Goal: Information Seeking & Learning: Learn about a topic

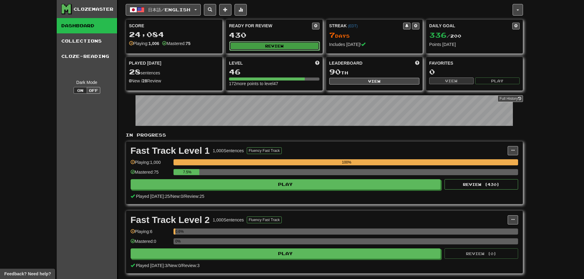
click at [280, 44] on button "Review" at bounding box center [274, 45] width 90 height 9
select select "********"
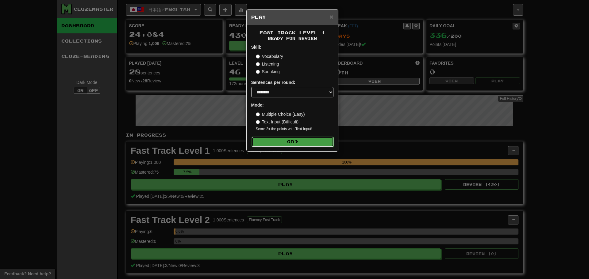
click at [311, 141] on button "Go" at bounding box center [293, 142] width 82 height 10
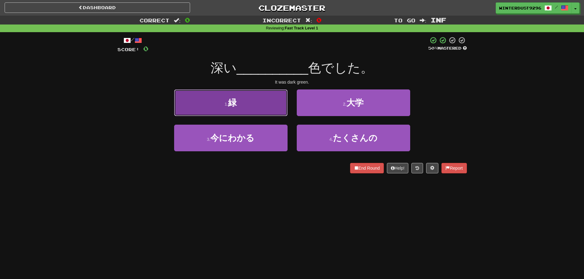
click at [272, 109] on button "1 . 緑" at bounding box center [231, 103] width 114 height 27
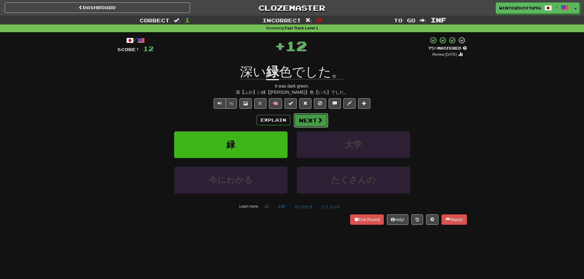
click at [311, 121] on button "Next" at bounding box center [311, 121] width 34 height 14
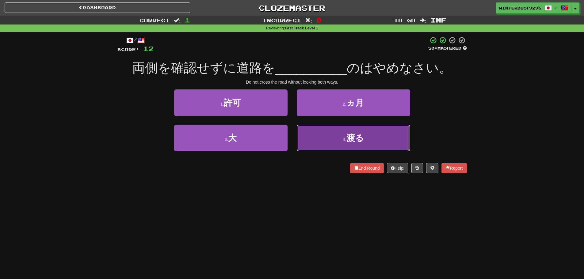
click at [329, 140] on button "4 . 渡る" at bounding box center [354, 138] width 114 height 27
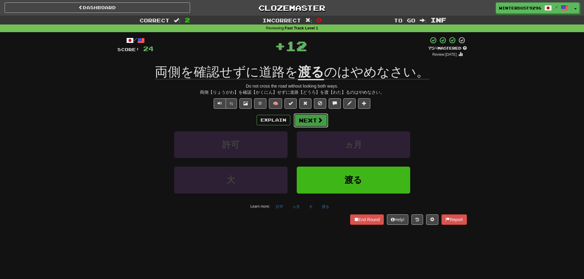
click at [305, 121] on button "Next" at bounding box center [311, 121] width 34 height 14
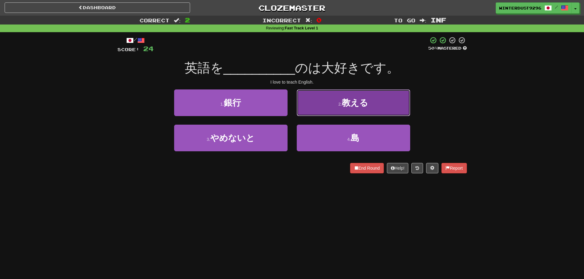
click at [318, 108] on button "2 . 教える" at bounding box center [354, 103] width 114 height 27
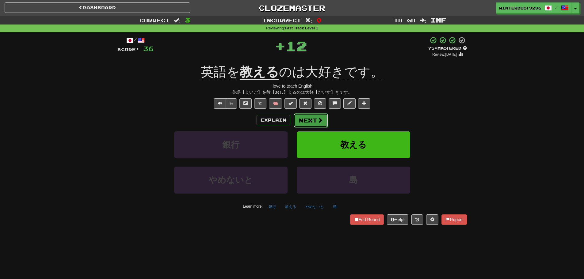
click at [306, 125] on button "Next" at bounding box center [311, 121] width 34 height 14
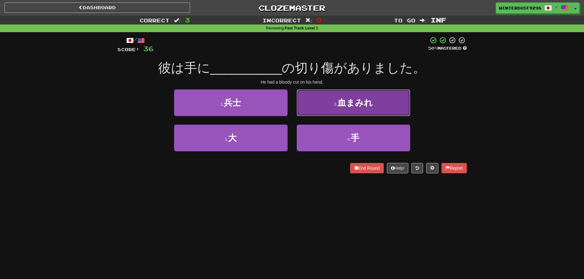
click at [306, 113] on button "2 . 血まみれ" at bounding box center [354, 103] width 114 height 27
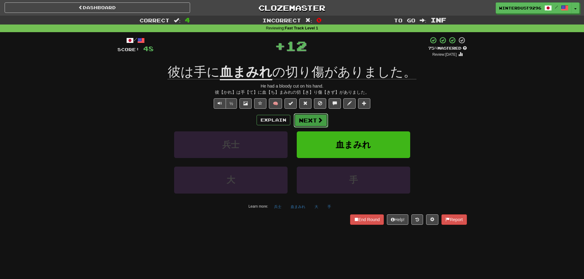
click at [305, 118] on button "Next" at bounding box center [311, 121] width 34 height 14
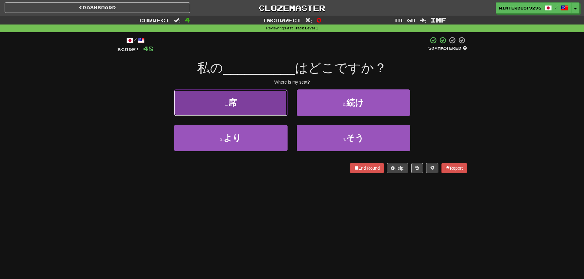
click at [278, 111] on button "1 . 席" at bounding box center [231, 103] width 114 height 27
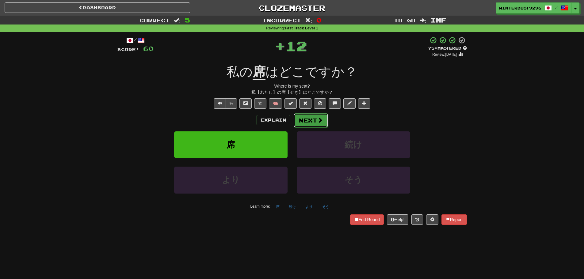
click at [307, 117] on button "Next" at bounding box center [311, 121] width 34 height 14
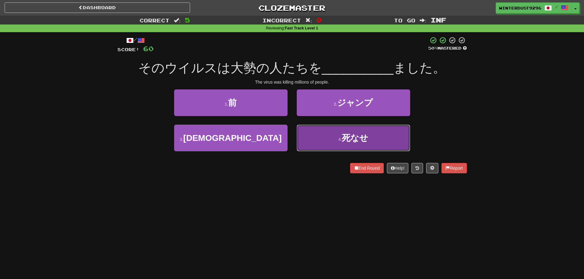
click at [306, 139] on button "4 . 死なせ" at bounding box center [354, 138] width 114 height 27
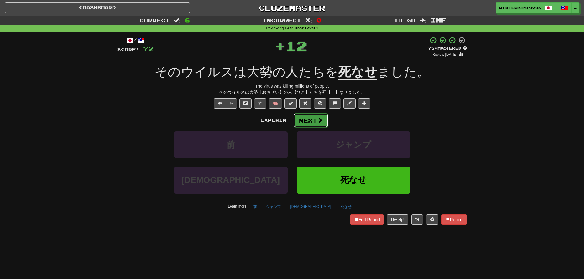
click at [306, 122] on button "Next" at bounding box center [311, 121] width 34 height 14
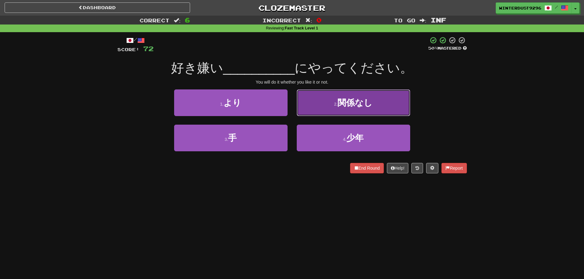
click at [317, 112] on button "2 . 関係なし" at bounding box center [354, 103] width 114 height 27
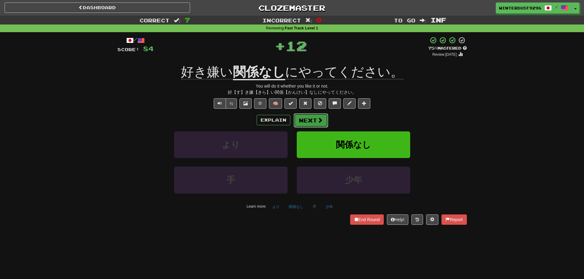
click at [307, 121] on button "Next" at bounding box center [311, 121] width 34 height 14
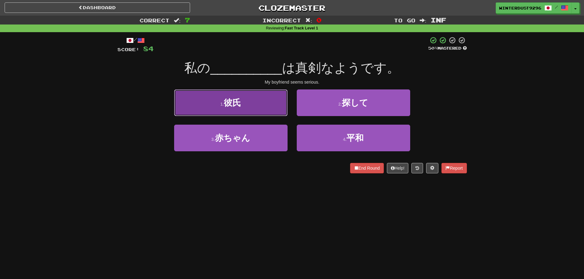
click at [270, 114] on button "1 . 彼氏" at bounding box center [231, 103] width 114 height 27
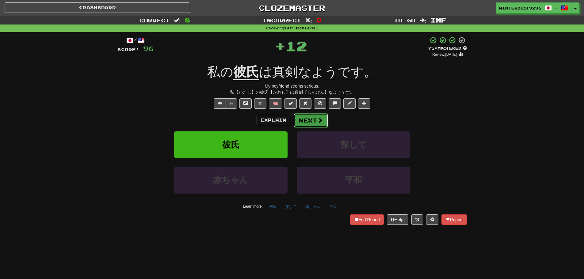
click at [304, 118] on button "Next" at bounding box center [311, 121] width 34 height 14
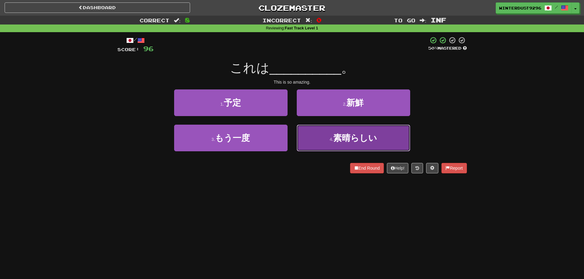
click at [325, 132] on button "4 . 素晴らしい" at bounding box center [354, 138] width 114 height 27
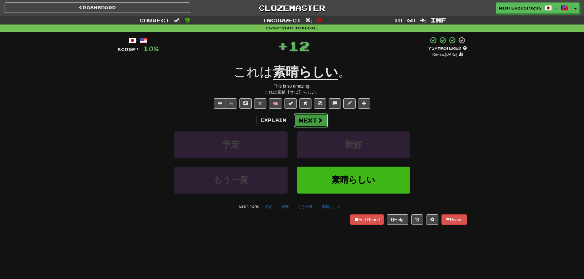
click at [310, 120] on button "Next" at bounding box center [311, 121] width 34 height 14
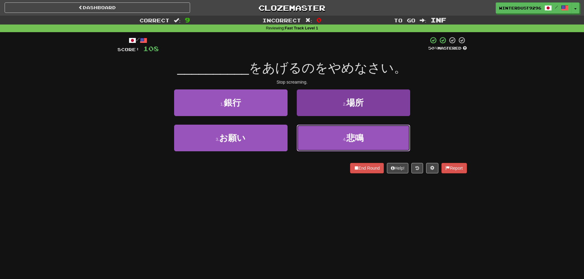
click at [342, 143] on button "4 . 悲鳴" at bounding box center [354, 138] width 114 height 27
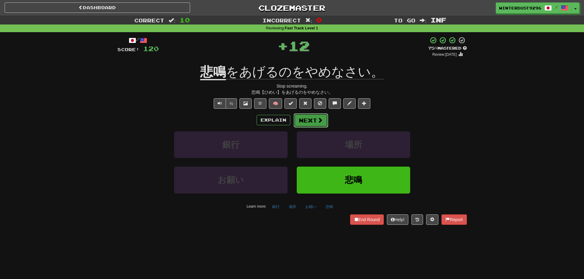
click at [319, 125] on button "Next" at bounding box center [311, 121] width 34 height 14
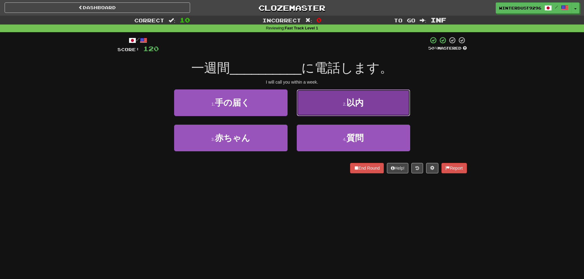
click at [329, 111] on button "2 . 以内" at bounding box center [354, 103] width 114 height 27
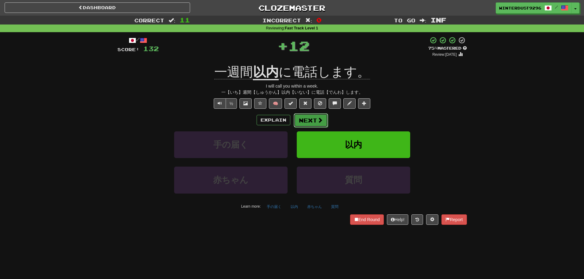
click at [312, 117] on button "Next" at bounding box center [311, 121] width 34 height 14
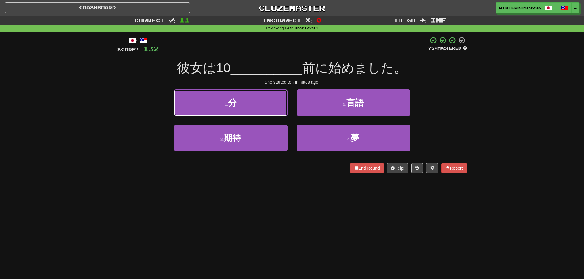
click at [247, 99] on button "1 . 分" at bounding box center [231, 103] width 114 height 27
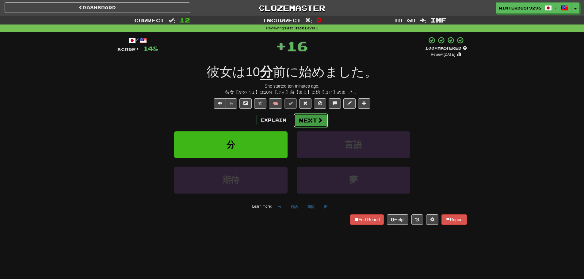
click at [294, 117] on button "Next" at bounding box center [311, 121] width 34 height 14
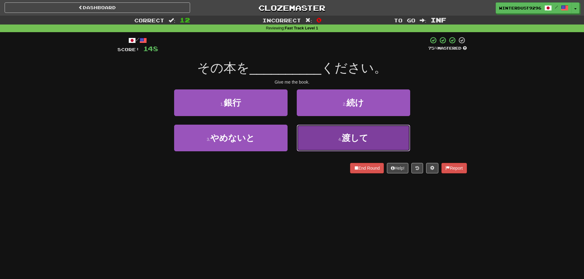
click at [317, 142] on button "4 . 渡して" at bounding box center [354, 138] width 114 height 27
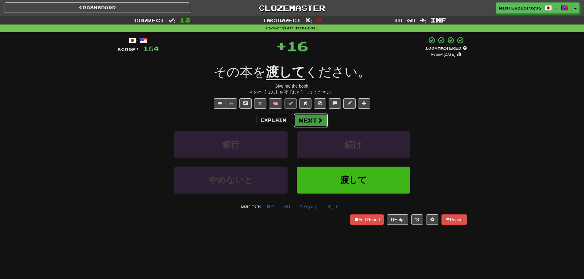
click at [312, 119] on button "Next" at bounding box center [311, 121] width 34 height 14
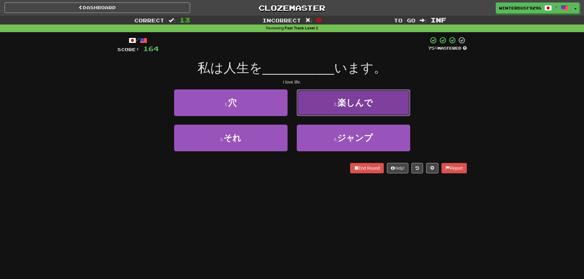
click at [306, 108] on button "2 . 楽しんで" at bounding box center [354, 103] width 114 height 27
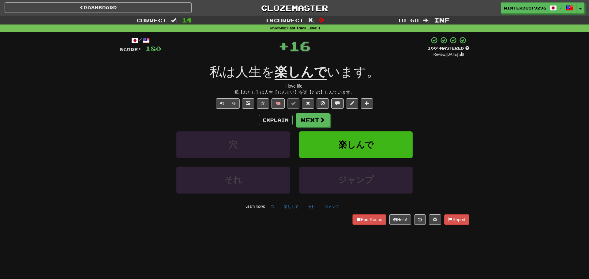
click at [298, 128] on body "Dashboard Clozemaster WinterDust9296 / Toggle Dropdown Dashboard Leaderboard Ac…" at bounding box center [294, 248] width 589 height 497
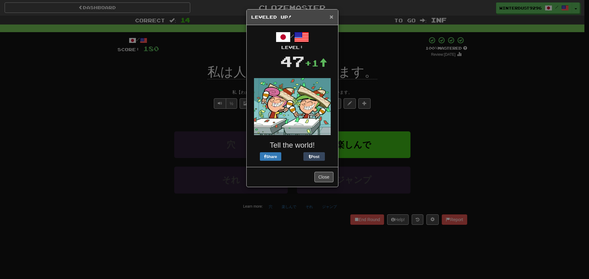
click at [333, 17] on span "×" at bounding box center [331, 16] width 4 height 7
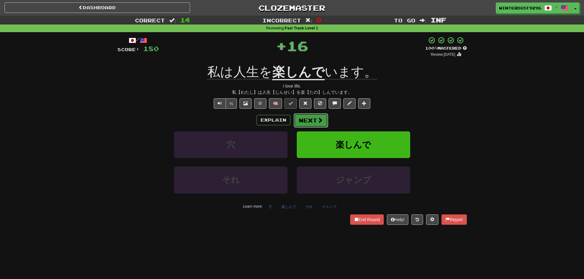
click at [318, 122] on span at bounding box center [320, 120] width 6 height 6
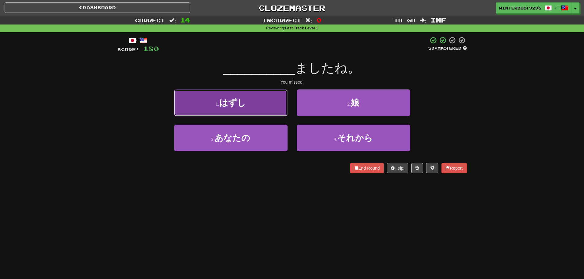
click at [275, 109] on button "1 . はずし" at bounding box center [231, 103] width 114 height 27
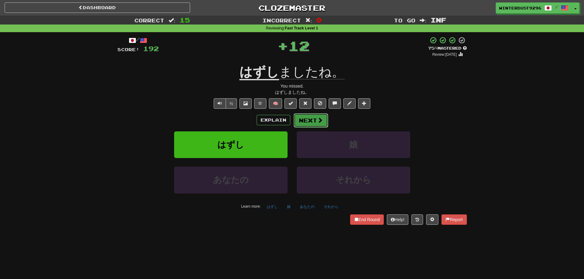
click at [313, 118] on button "Next" at bounding box center [311, 121] width 34 height 14
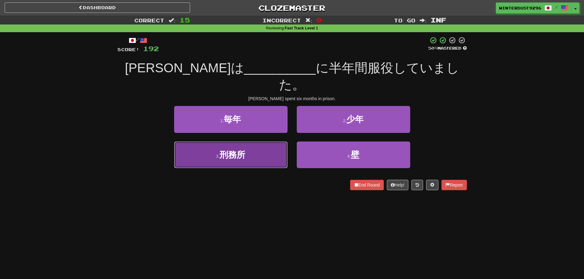
click at [267, 142] on button "3 . 刑務所" at bounding box center [231, 155] width 114 height 27
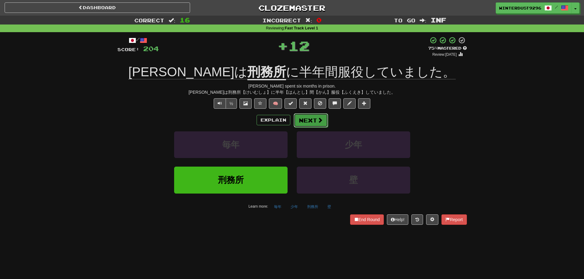
click at [303, 117] on button "Next" at bounding box center [311, 121] width 34 height 14
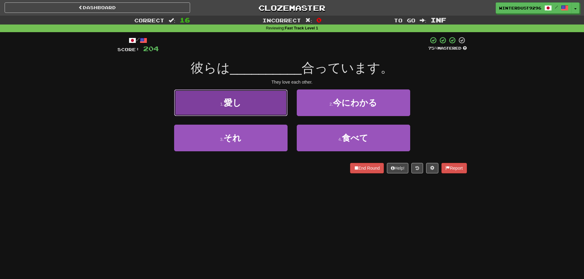
click at [282, 101] on button "1 . 愛し" at bounding box center [231, 103] width 114 height 27
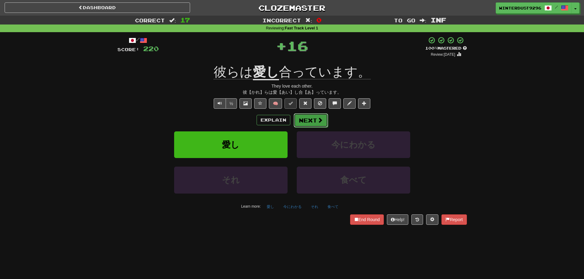
click at [297, 117] on button "Next" at bounding box center [311, 121] width 34 height 14
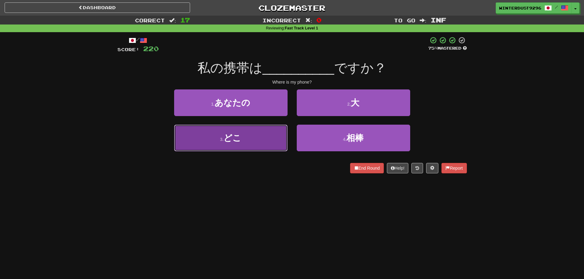
click at [255, 136] on button "3 . どこ" at bounding box center [231, 138] width 114 height 27
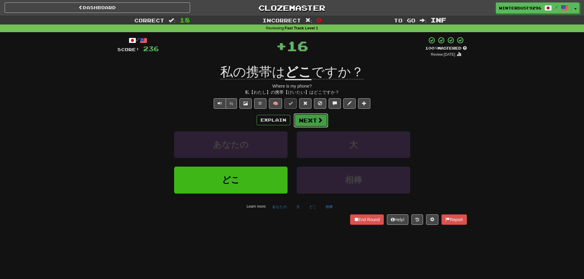
click at [295, 122] on button "Next" at bounding box center [311, 121] width 34 height 14
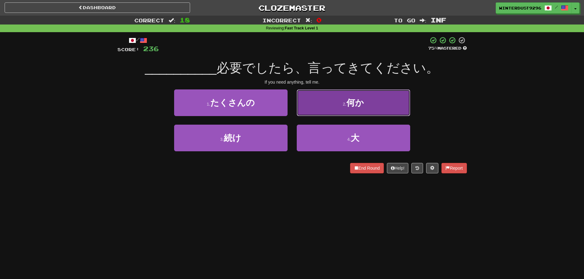
click at [310, 95] on button "2 . 何か" at bounding box center [354, 103] width 114 height 27
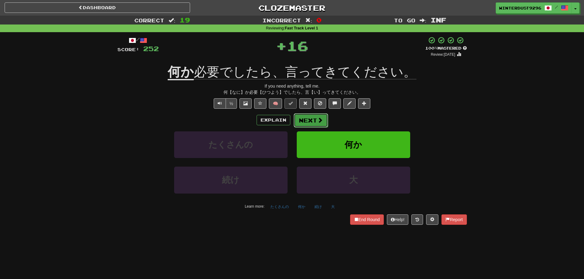
click at [309, 123] on button "Next" at bounding box center [311, 121] width 34 height 14
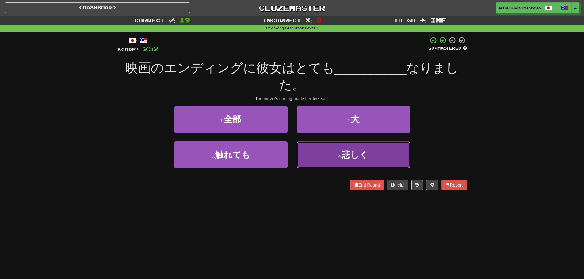
click at [316, 151] on button "4 . 悲しく" at bounding box center [354, 155] width 114 height 27
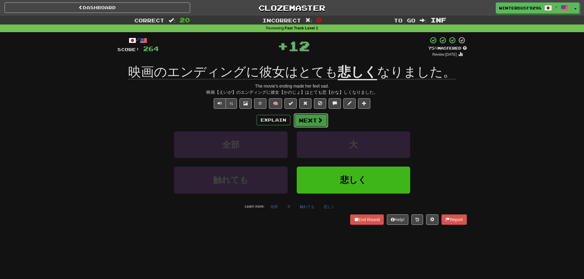
click at [313, 126] on button "Next" at bounding box center [311, 121] width 34 height 14
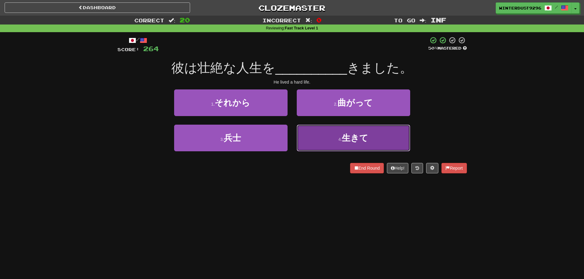
click at [313, 130] on button "4 . 生きて" at bounding box center [354, 138] width 114 height 27
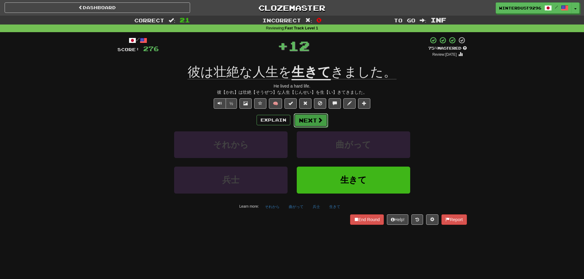
click at [311, 122] on button "Next" at bounding box center [311, 121] width 34 height 14
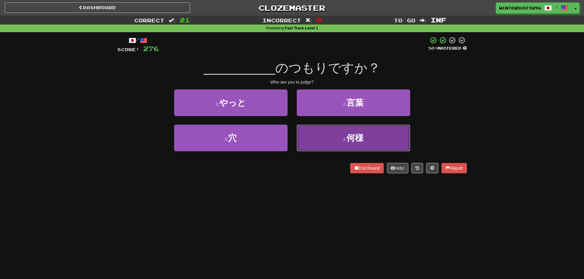
click at [309, 133] on button "4 . 何様" at bounding box center [354, 138] width 114 height 27
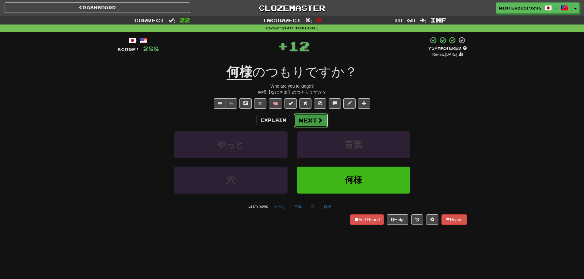
click at [302, 123] on button "Next" at bounding box center [311, 121] width 34 height 14
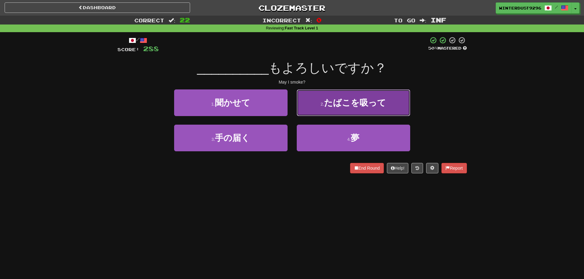
click at [305, 108] on button "2 . たばこを吸って" at bounding box center [354, 103] width 114 height 27
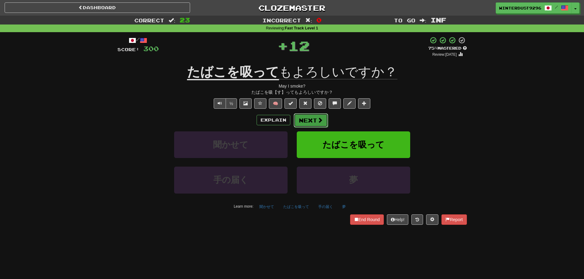
click at [306, 121] on button "Next" at bounding box center [311, 121] width 34 height 14
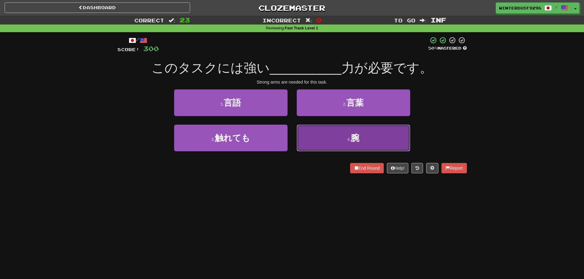
click at [310, 140] on button "4 . 腕" at bounding box center [354, 138] width 114 height 27
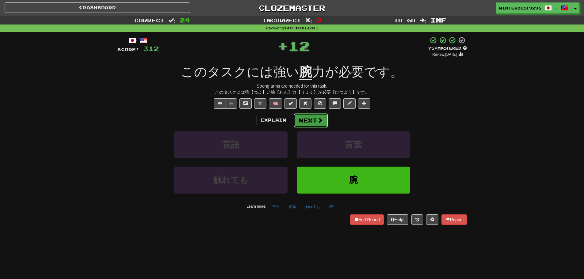
click at [310, 117] on button "Next" at bounding box center [311, 121] width 34 height 14
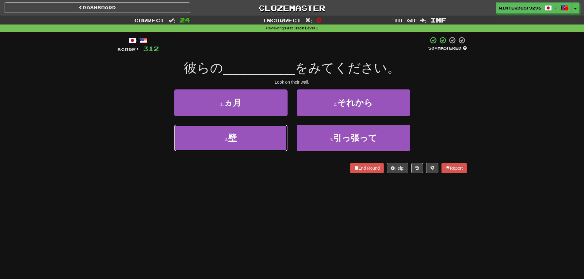
drag, startPoint x: 277, startPoint y: 139, endPoint x: 278, endPoint y: 128, distance: 11.4
click at [276, 139] on button "3 . 壁" at bounding box center [231, 138] width 114 height 27
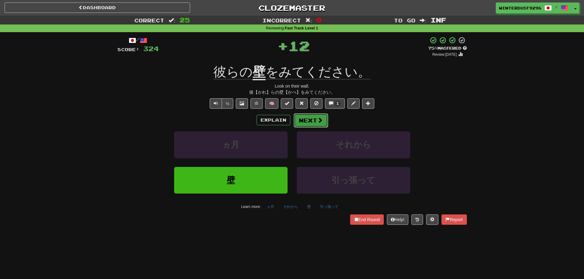
click at [294, 121] on button "Next" at bounding box center [311, 121] width 34 height 14
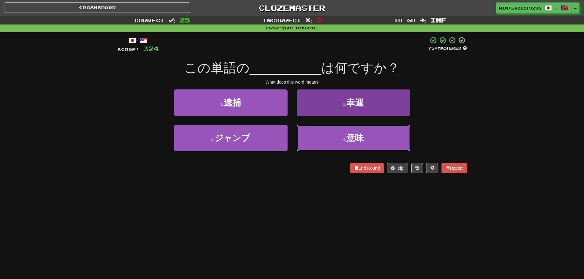
click at [304, 139] on button "4 . 意味" at bounding box center [354, 138] width 114 height 27
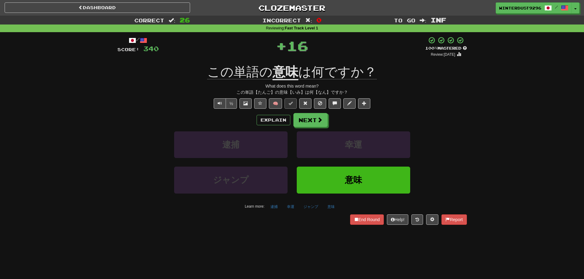
click at [305, 128] on div "Explain Next 逮捕 幸運 ジャンプ 意味 Learn more: 逮捕 幸運 ジャンプ 意味" at bounding box center [292, 162] width 350 height 98
click at [305, 124] on button "Next" at bounding box center [311, 121] width 34 height 14
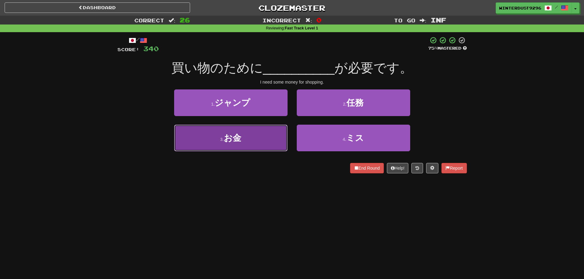
click at [269, 135] on button "3 . お金" at bounding box center [231, 138] width 114 height 27
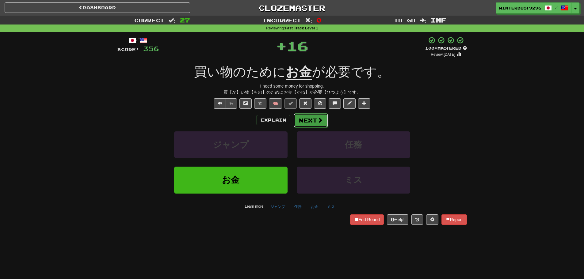
click at [307, 121] on button "Next" at bounding box center [311, 121] width 34 height 14
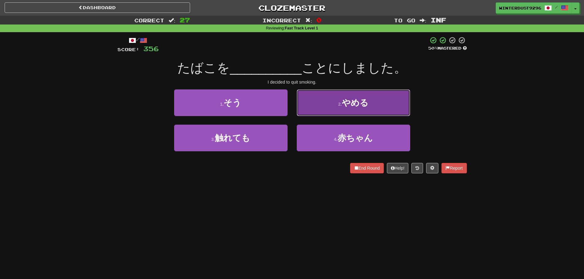
click at [325, 110] on button "2 . やめる" at bounding box center [354, 103] width 114 height 27
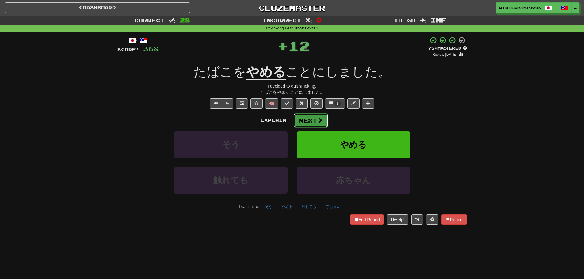
click at [303, 121] on button "Next" at bounding box center [311, 121] width 34 height 14
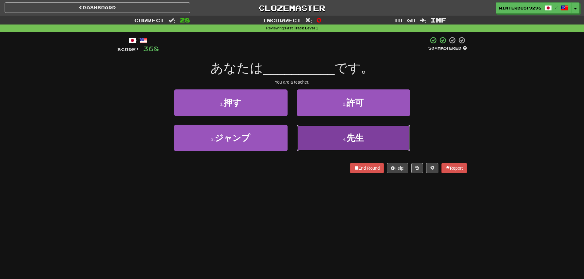
click at [313, 137] on button "4 . 先生" at bounding box center [354, 138] width 114 height 27
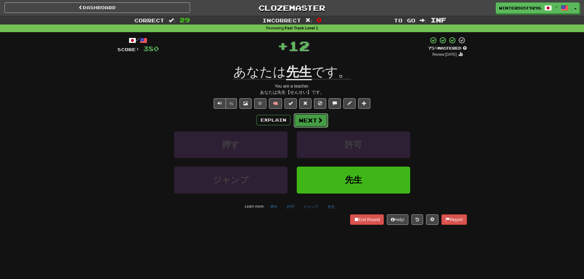
click at [302, 121] on button "Next" at bounding box center [311, 121] width 34 height 14
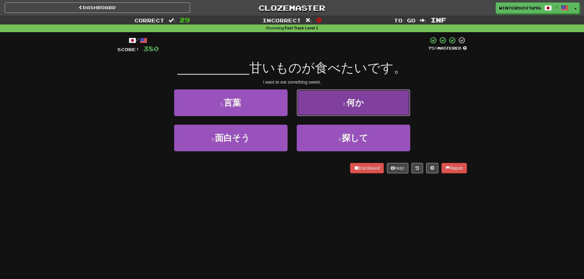
click at [310, 114] on button "2 . 何か" at bounding box center [354, 103] width 114 height 27
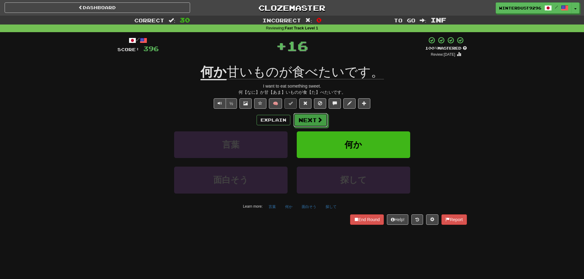
click at [310, 114] on button "Next" at bounding box center [311, 120] width 34 height 14
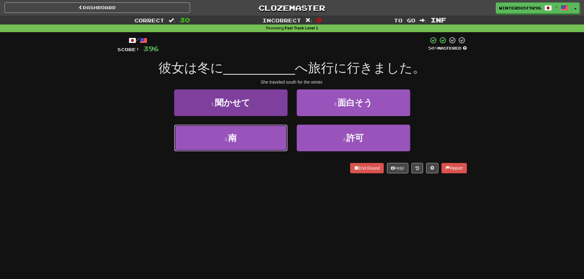
click at [259, 135] on button "3 . 南" at bounding box center [231, 138] width 114 height 27
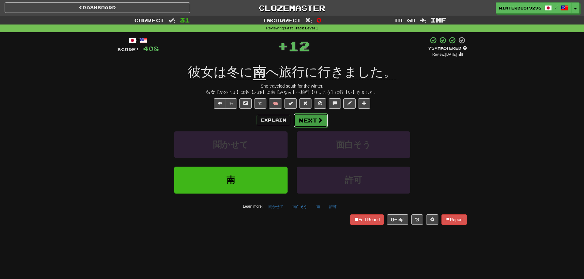
click at [322, 122] on button "Next" at bounding box center [311, 121] width 34 height 14
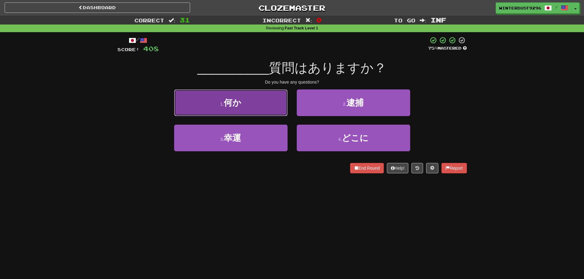
click at [275, 99] on button "1 . 何か" at bounding box center [231, 103] width 114 height 27
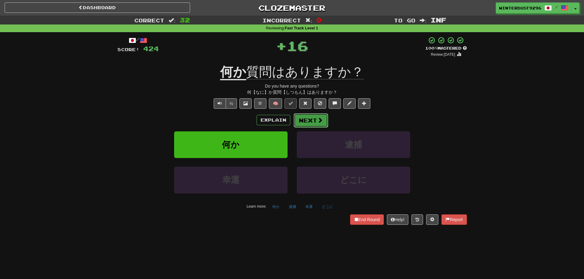
click at [310, 119] on button "Next" at bounding box center [311, 121] width 34 height 14
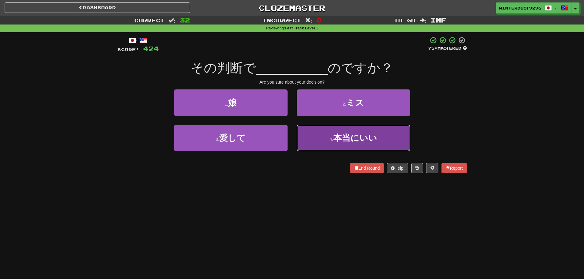
click at [309, 136] on button "4 . 本当にいい" at bounding box center [354, 138] width 114 height 27
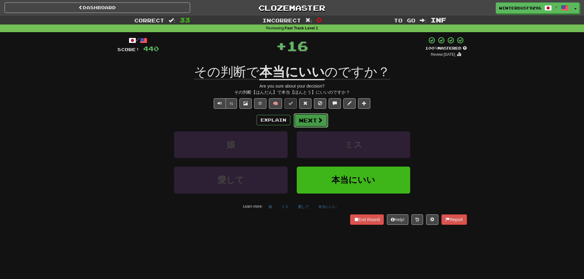
click at [314, 127] on button "Next" at bounding box center [311, 121] width 34 height 14
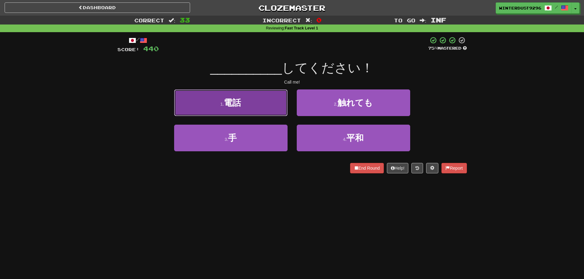
click at [282, 106] on button "1 . 電話" at bounding box center [231, 103] width 114 height 27
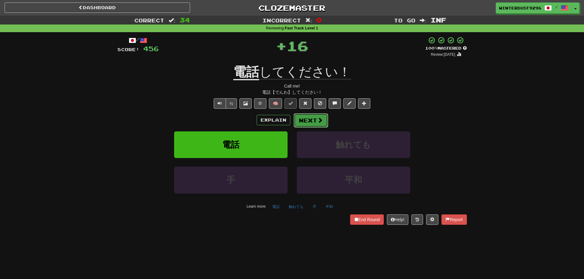
click at [317, 114] on button "Next" at bounding box center [311, 121] width 34 height 14
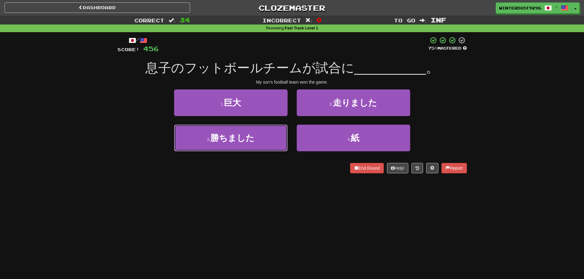
click at [263, 133] on button "3 . 勝ちました" at bounding box center [231, 138] width 114 height 27
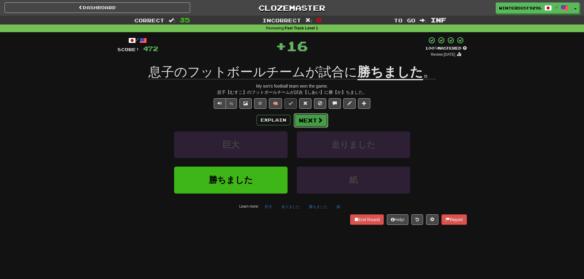
click at [298, 118] on button "Next" at bounding box center [311, 121] width 34 height 14
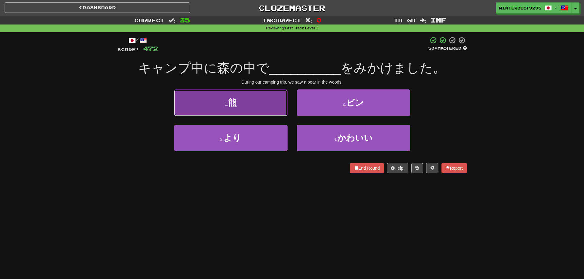
click at [284, 114] on button "1 . 熊" at bounding box center [231, 103] width 114 height 27
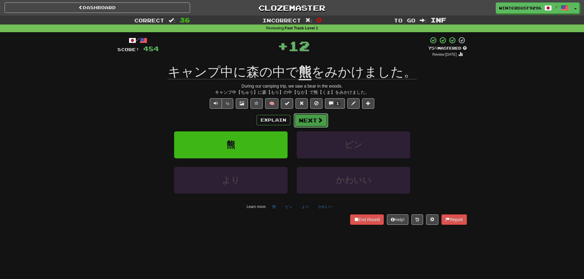
click at [304, 123] on button "Next" at bounding box center [311, 121] width 34 height 14
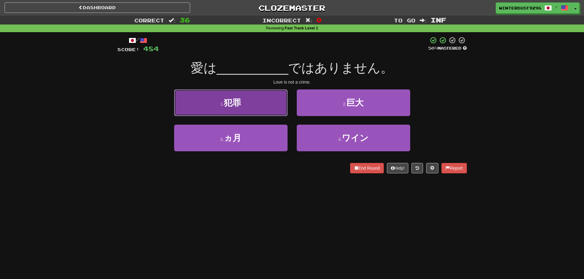
click at [283, 112] on button "1 . 犯罪" at bounding box center [231, 103] width 114 height 27
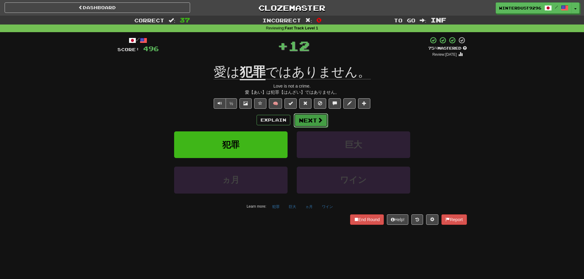
click at [299, 114] on button "Next" at bounding box center [311, 121] width 34 height 14
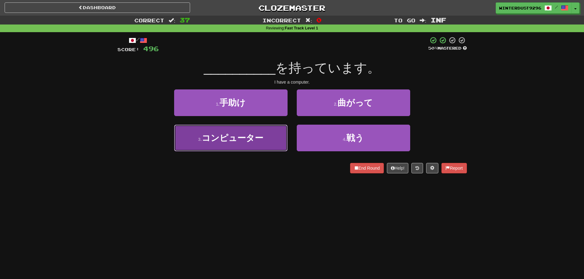
click at [264, 141] on button "3 . コンピューター" at bounding box center [231, 138] width 114 height 27
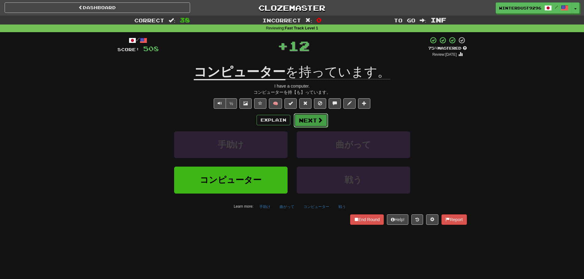
click at [298, 122] on button "Next" at bounding box center [311, 121] width 34 height 14
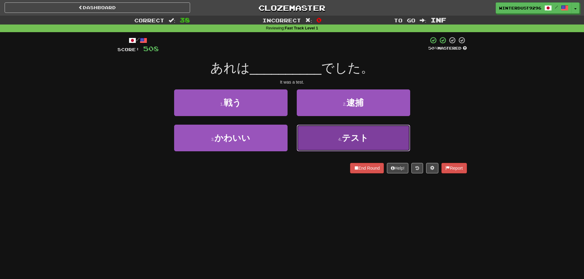
click at [318, 139] on button "4 . テスト" at bounding box center [354, 138] width 114 height 27
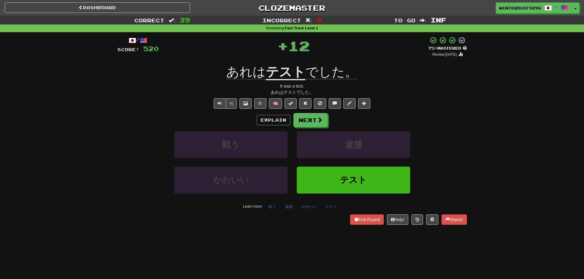
click at [312, 128] on div "Explain Next 戦う 逮捕 かわいい テスト Learn more: 戦う 逮捕 かわいい テスト" at bounding box center [292, 162] width 350 height 98
click at [311, 124] on button "Next" at bounding box center [311, 121] width 34 height 14
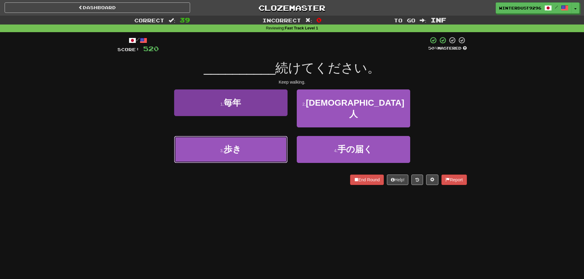
click at [279, 136] on button "3 . 歩き" at bounding box center [231, 149] width 114 height 27
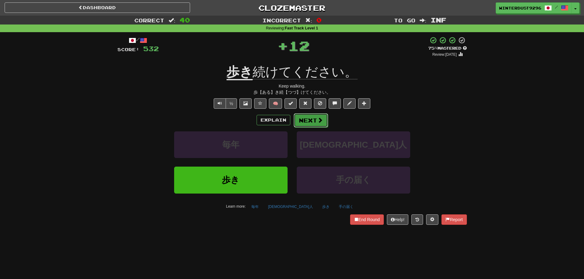
click at [297, 124] on button "Next" at bounding box center [311, 121] width 34 height 14
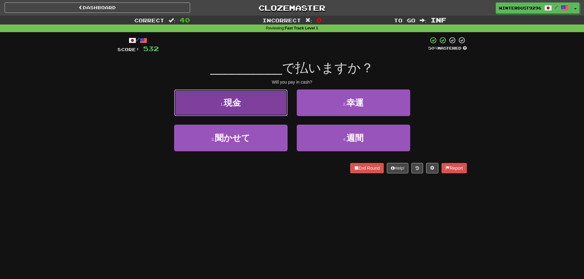
click at [277, 111] on button "1 . 現金" at bounding box center [231, 103] width 114 height 27
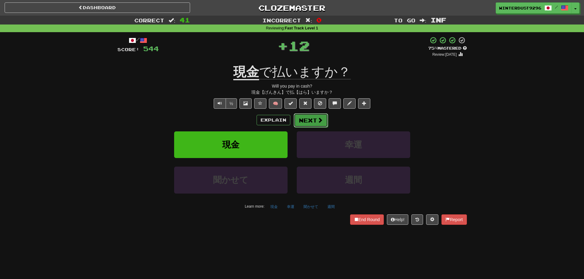
click at [310, 121] on button "Next" at bounding box center [311, 121] width 34 height 14
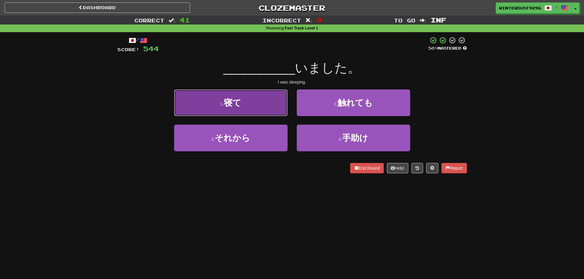
click at [275, 112] on button "1 . 寝て" at bounding box center [231, 103] width 114 height 27
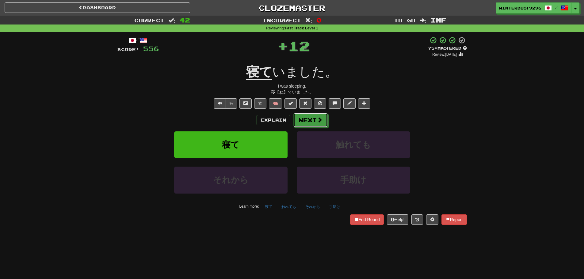
click at [295, 118] on button "Next" at bounding box center [311, 120] width 34 height 14
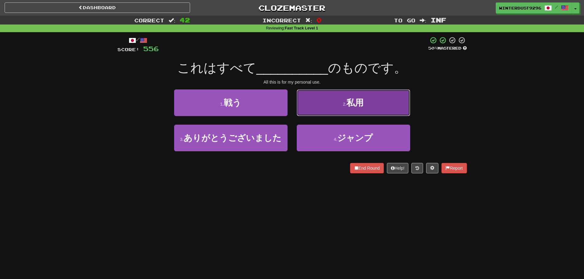
click at [301, 110] on button "2 . 私用" at bounding box center [354, 103] width 114 height 27
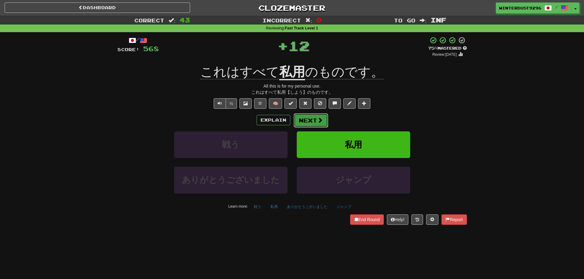
click at [301, 121] on button "Next" at bounding box center [311, 121] width 34 height 14
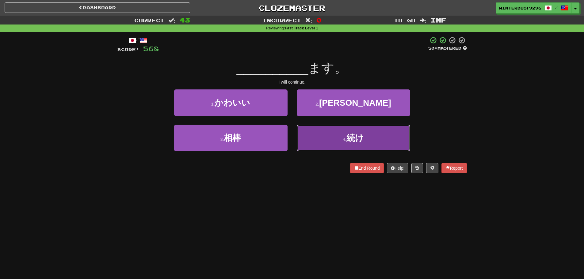
click at [315, 146] on button "4 . 続け" at bounding box center [354, 138] width 114 height 27
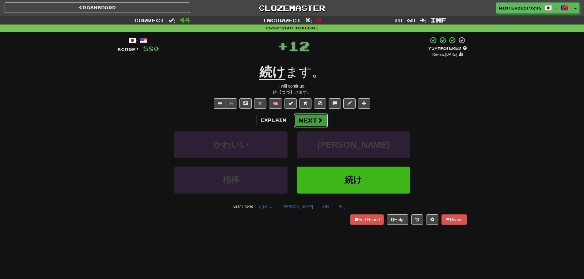
click at [307, 115] on button "Next" at bounding box center [311, 121] width 34 height 14
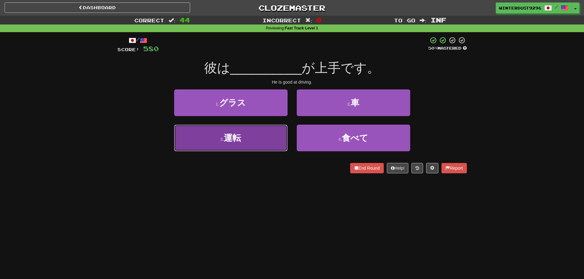
click at [279, 127] on button "3 . 運転" at bounding box center [231, 138] width 114 height 27
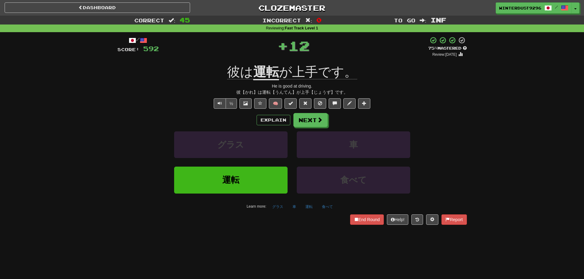
click at [295, 112] on div "/ Score: 592 + 12 75 % Mastered Review: [DATE] 彼は 運転 が上手です。 He is good at drivi…" at bounding box center [292, 131] width 350 height 188
click at [297, 117] on button "Next" at bounding box center [311, 121] width 34 height 14
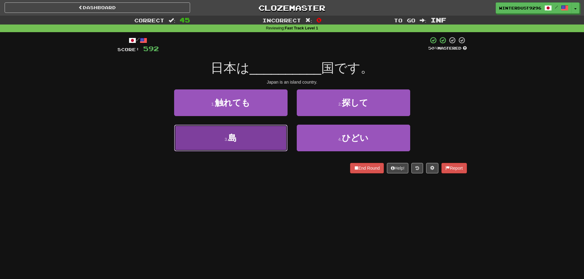
click at [274, 149] on button "3 . 島" at bounding box center [231, 138] width 114 height 27
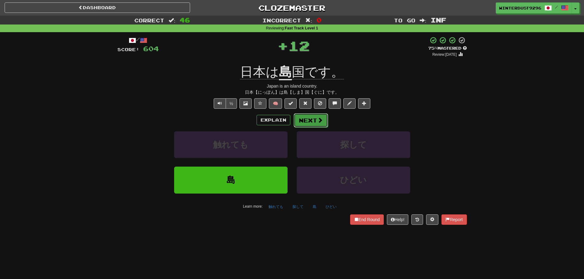
click at [302, 119] on button "Next" at bounding box center [311, 121] width 34 height 14
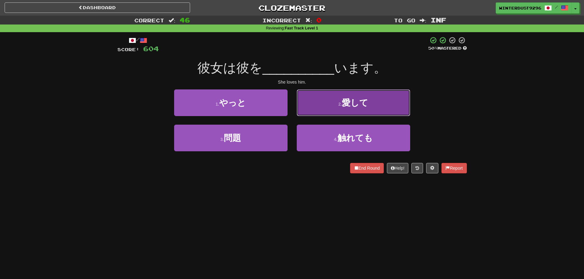
click at [306, 104] on button "2 . 愛して" at bounding box center [354, 103] width 114 height 27
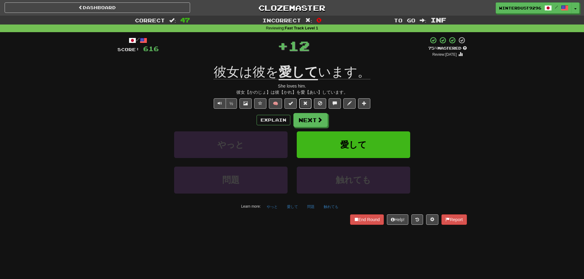
click at [306, 101] on span at bounding box center [305, 103] width 4 height 4
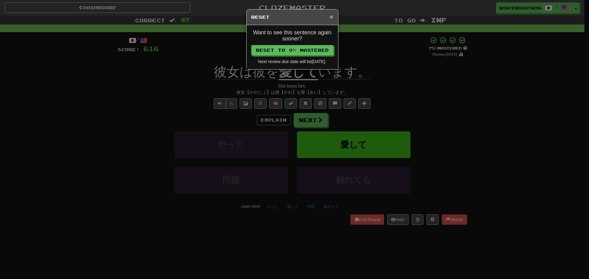
click at [331, 16] on span "×" at bounding box center [331, 16] width 4 height 7
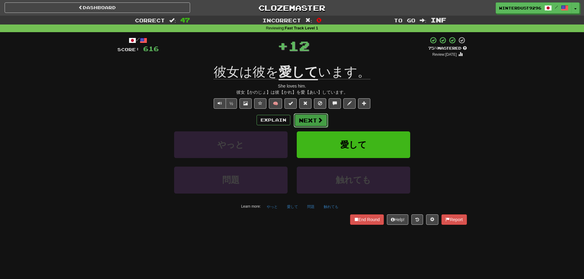
click at [306, 126] on button "Next" at bounding box center [311, 121] width 34 height 14
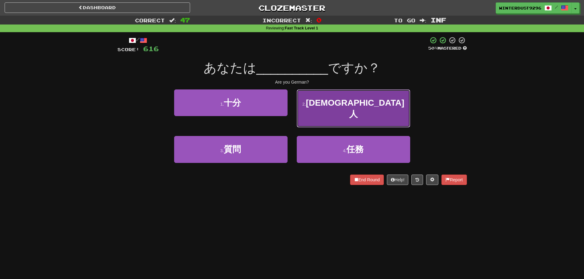
click at [312, 111] on button "2 . [DEMOGRAPHIC_DATA]人" at bounding box center [354, 109] width 114 height 38
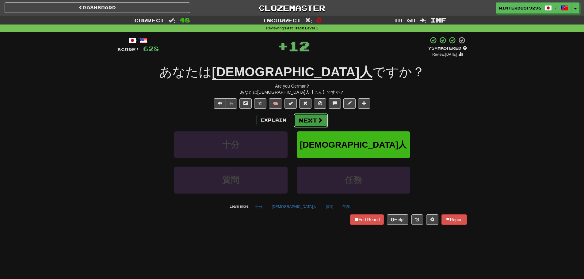
click at [310, 119] on button "Next" at bounding box center [311, 121] width 34 height 14
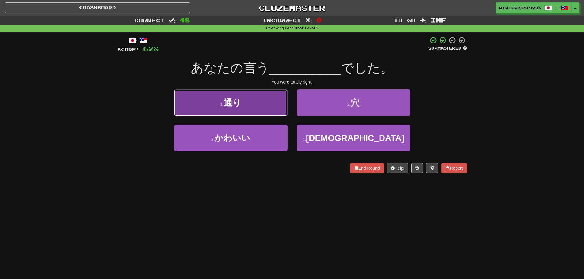
click at [278, 109] on button "1 . 通り" at bounding box center [231, 103] width 114 height 27
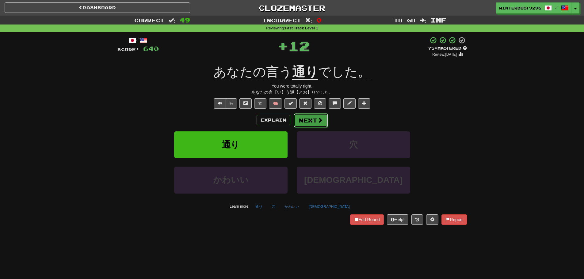
click at [299, 119] on button "Next" at bounding box center [311, 121] width 34 height 14
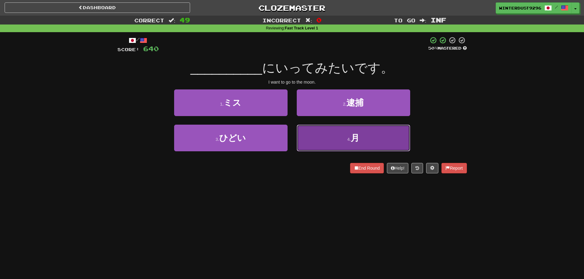
click at [326, 141] on button "4 . 月" at bounding box center [354, 138] width 114 height 27
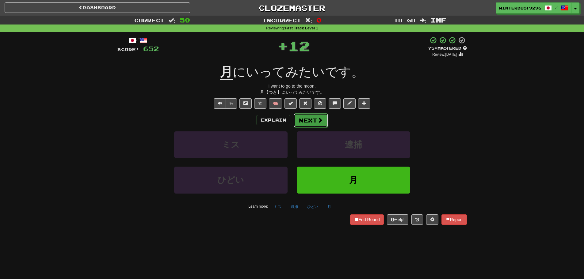
click at [313, 117] on button "Next" at bounding box center [311, 121] width 34 height 14
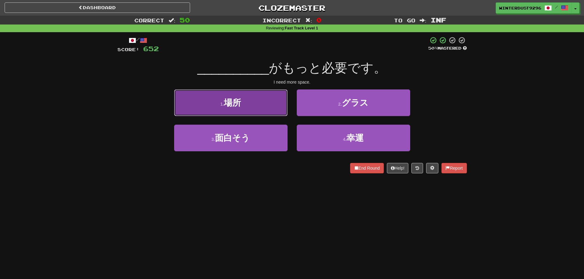
click at [285, 109] on button "1 . 場所" at bounding box center [231, 103] width 114 height 27
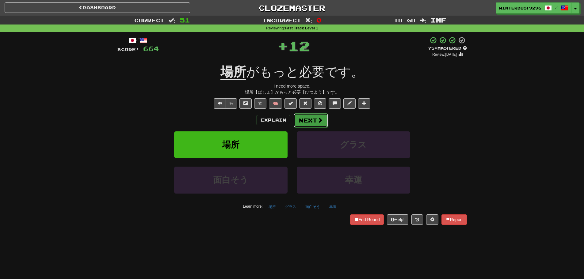
click at [303, 120] on button "Next" at bounding box center [311, 121] width 34 height 14
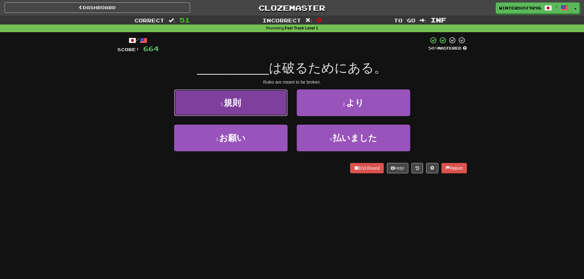
click at [269, 114] on button "1 . 規則" at bounding box center [231, 103] width 114 height 27
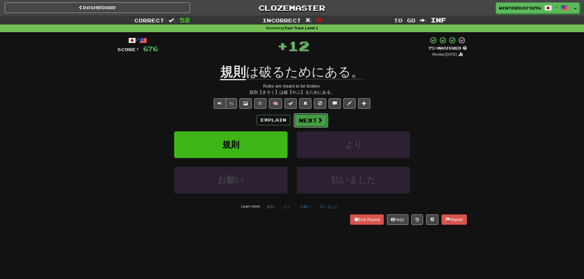
click at [304, 127] on button "Next" at bounding box center [311, 121] width 34 height 14
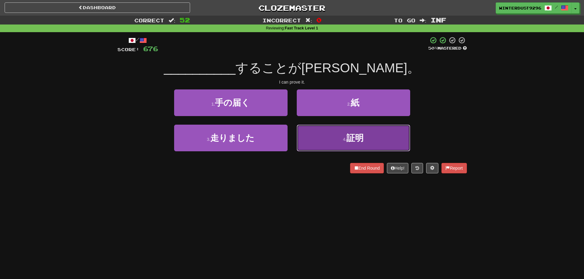
click at [314, 133] on button "4 . 証明" at bounding box center [354, 138] width 114 height 27
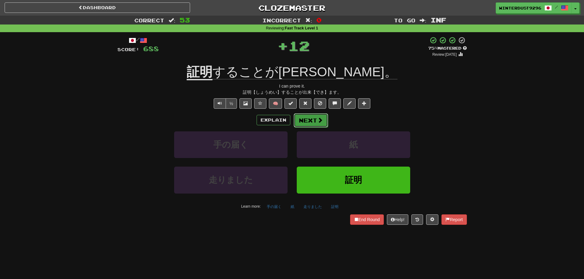
click at [313, 122] on button "Next" at bounding box center [311, 121] width 34 height 14
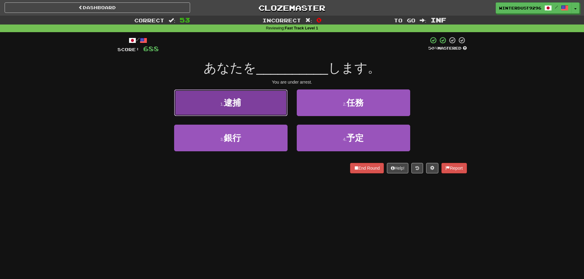
click at [279, 109] on button "1 . 逮捕" at bounding box center [231, 103] width 114 height 27
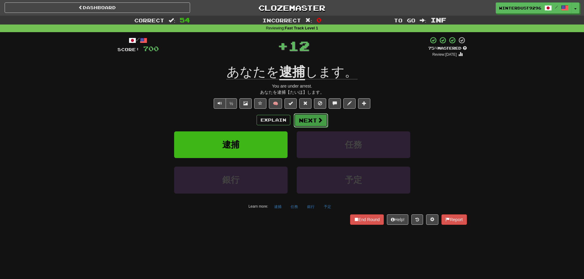
click at [300, 121] on button "Next" at bounding box center [311, 121] width 34 height 14
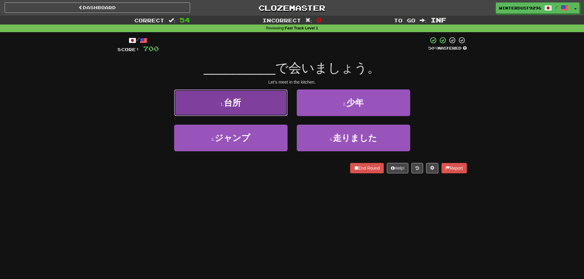
click at [283, 111] on button "1 . 台所" at bounding box center [231, 103] width 114 height 27
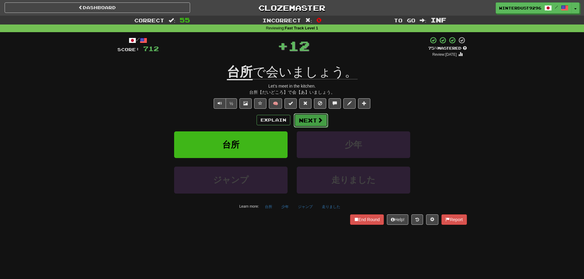
click at [303, 120] on button "Next" at bounding box center [311, 121] width 34 height 14
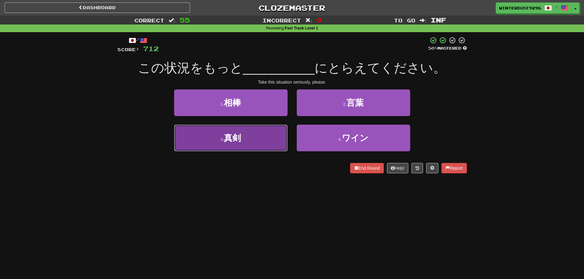
click at [281, 135] on button "3 . 真剣" at bounding box center [231, 138] width 114 height 27
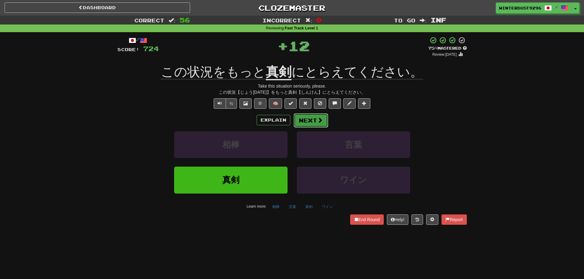
click at [299, 123] on button "Next" at bounding box center [311, 121] width 34 height 14
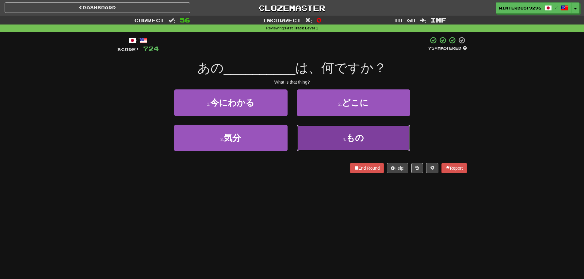
click at [303, 133] on button "4 . もの" at bounding box center [354, 138] width 114 height 27
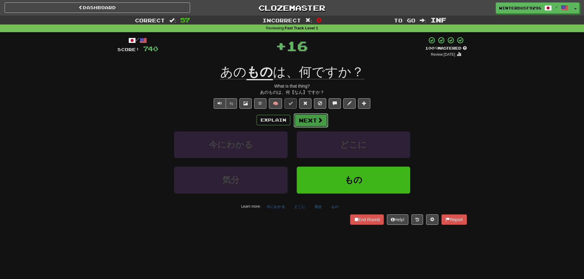
click at [298, 117] on button "Next" at bounding box center [311, 121] width 34 height 14
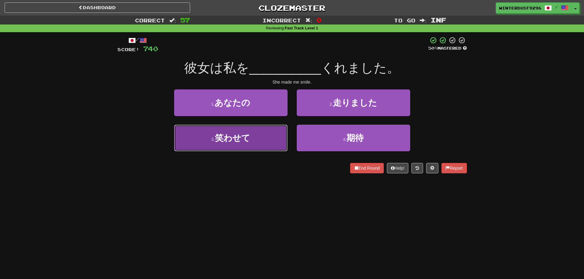
click at [282, 133] on button "3 . 笑わせて" at bounding box center [231, 138] width 114 height 27
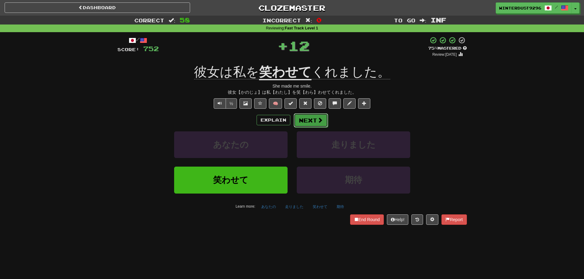
click at [295, 127] on button "Next" at bounding box center [311, 121] width 34 height 14
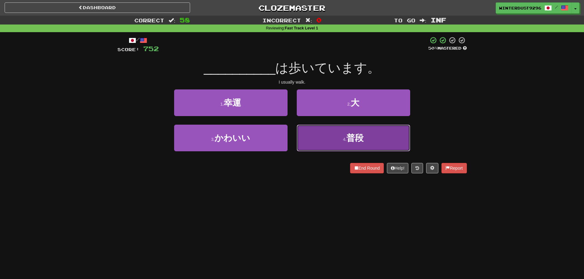
drag, startPoint x: 302, startPoint y: 134, endPoint x: 300, endPoint y: 131, distance: 3.2
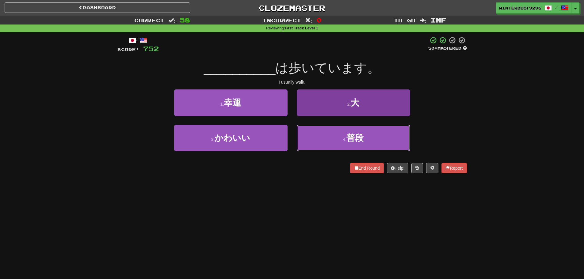
click at [301, 134] on button "4 . 普段" at bounding box center [354, 138] width 114 height 27
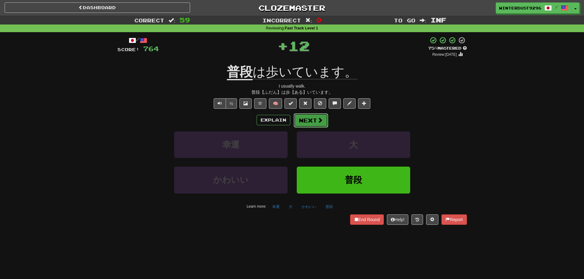
click at [300, 121] on button "Next" at bounding box center [311, 121] width 34 height 14
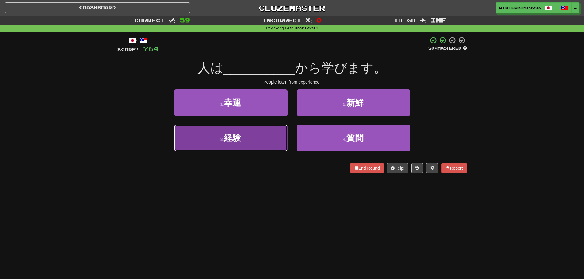
click at [279, 136] on button "3 . 経験" at bounding box center [231, 138] width 114 height 27
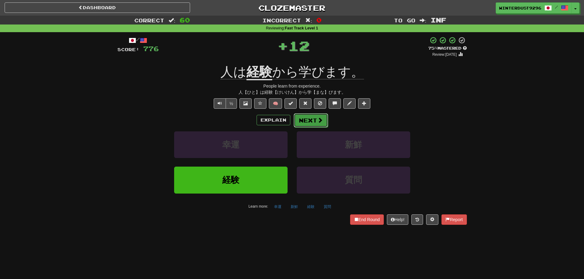
click at [311, 125] on button "Next" at bounding box center [311, 121] width 34 height 14
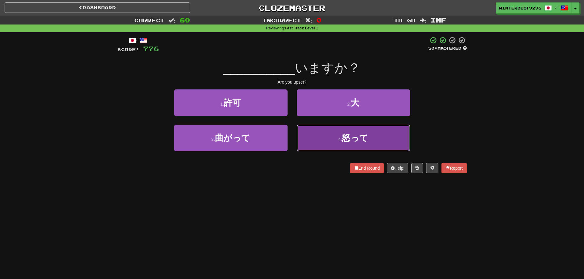
drag, startPoint x: 307, startPoint y: 137, endPoint x: 303, endPoint y: 128, distance: 9.8
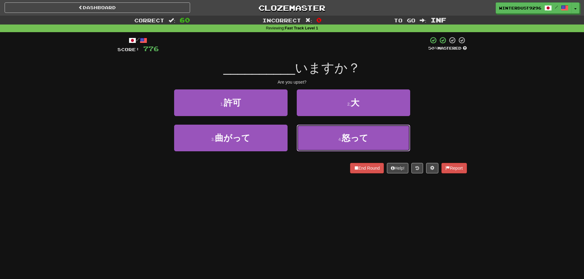
click at [307, 137] on button "4 . 怒って" at bounding box center [354, 138] width 114 height 27
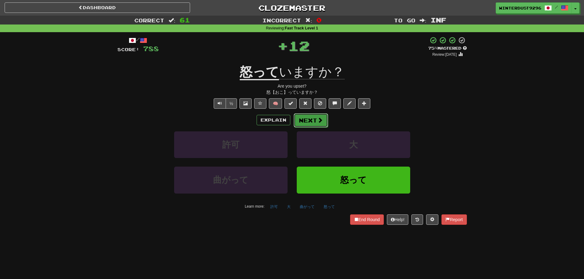
click at [303, 121] on button "Next" at bounding box center [311, 121] width 34 height 14
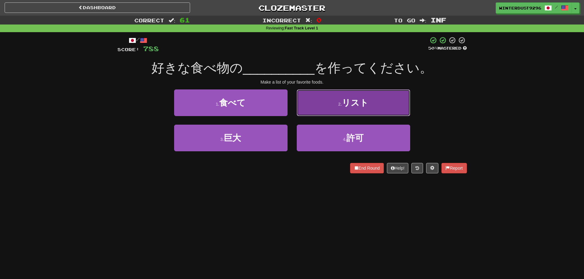
click at [317, 110] on button "2 . リスト" at bounding box center [354, 103] width 114 height 27
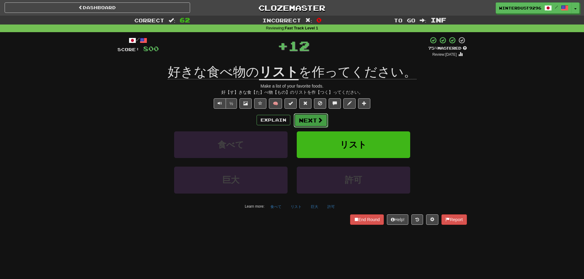
click at [317, 120] on span at bounding box center [320, 120] width 6 height 6
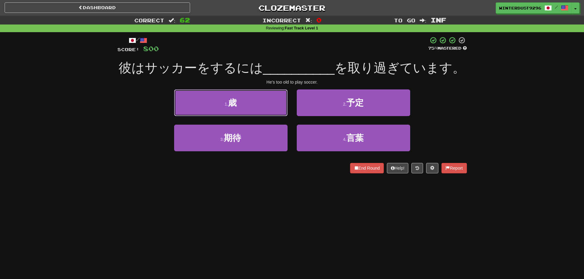
click at [283, 111] on button "1 . 歳" at bounding box center [231, 103] width 114 height 27
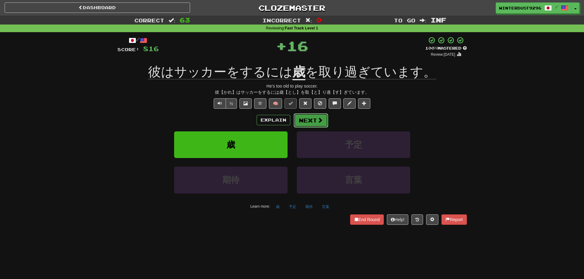
click at [303, 114] on button "Next" at bounding box center [311, 121] width 34 height 14
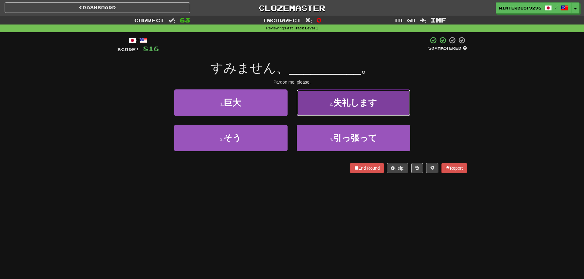
click at [312, 106] on button "2 . 失礼します" at bounding box center [354, 103] width 114 height 27
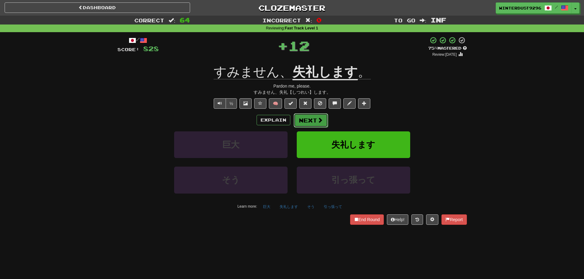
click at [310, 121] on button "Next" at bounding box center [311, 121] width 34 height 14
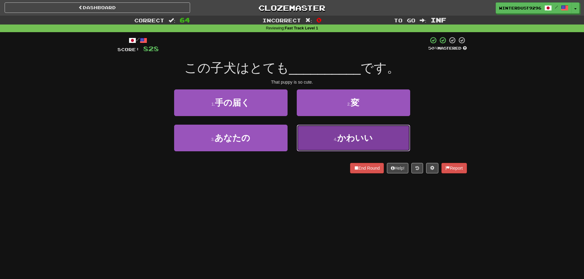
click at [310, 138] on button "4 . かわいい" at bounding box center [354, 138] width 114 height 27
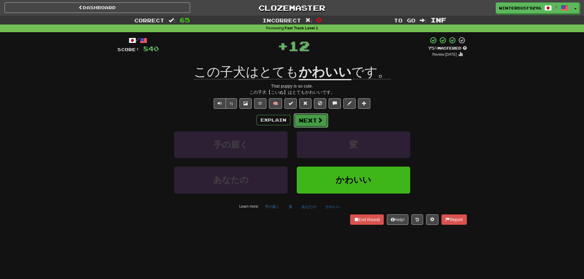
click at [306, 122] on button "Next" at bounding box center [311, 121] width 34 height 14
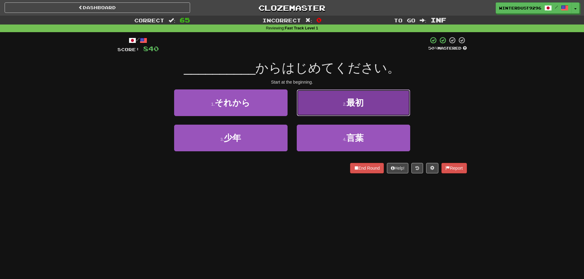
click at [312, 105] on button "2 . 最初" at bounding box center [354, 103] width 114 height 27
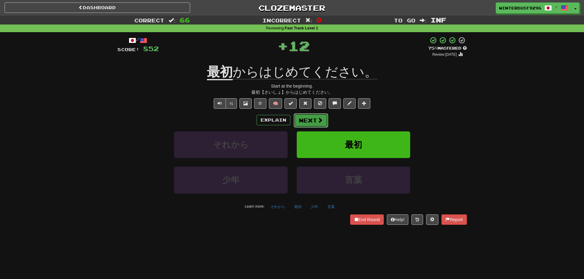
click at [313, 115] on button "Next" at bounding box center [311, 121] width 34 height 14
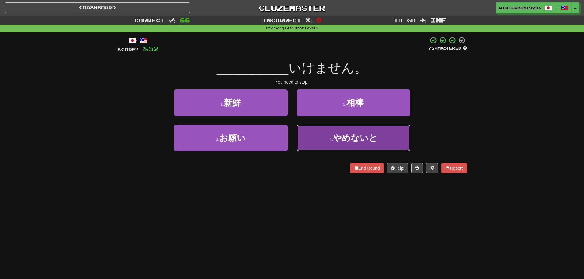
click at [310, 137] on button "4 . やめないと" at bounding box center [354, 138] width 114 height 27
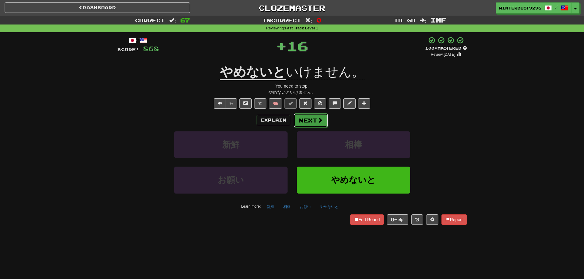
click at [311, 114] on button "Next" at bounding box center [311, 121] width 34 height 14
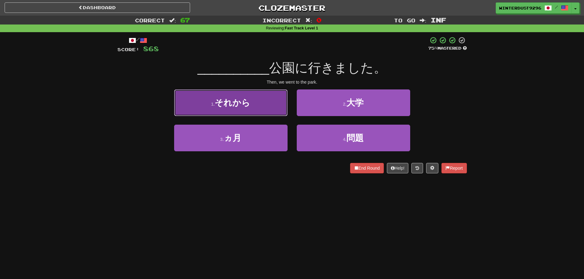
click at [280, 111] on button "1 . それから" at bounding box center [231, 103] width 114 height 27
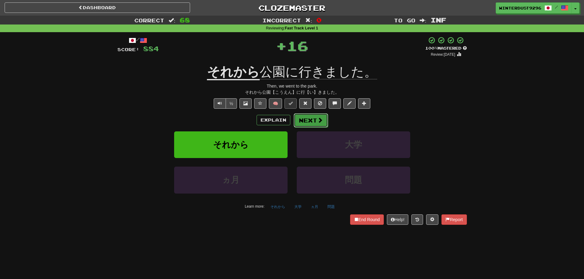
click at [304, 119] on button "Next" at bounding box center [311, 121] width 34 height 14
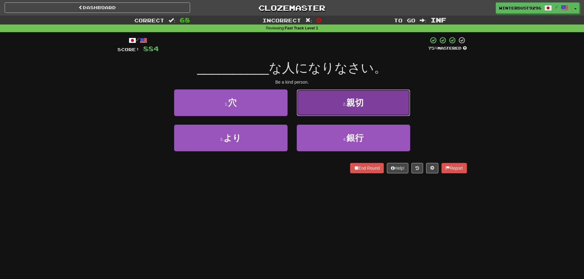
click at [319, 110] on button "2 . 親切" at bounding box center [354, 103] width 114 height 27
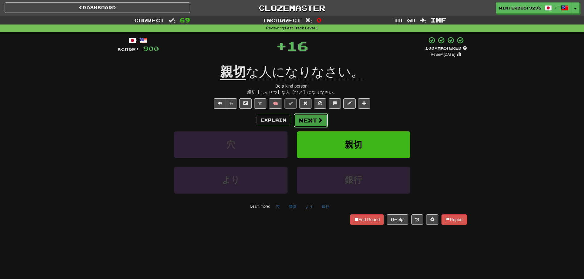
click at [314, 122] on button "Next" at bounding box center [311, 121] width 34 height 14
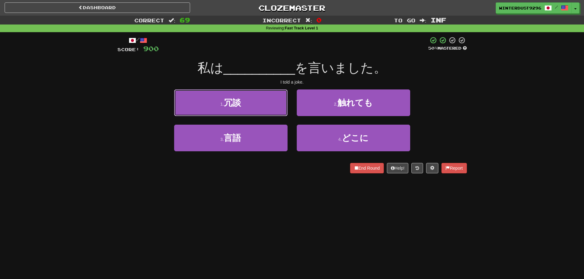
click at [264, 110] on button "1 . 冗談" at bounding box center [231, 103] width 114 height 27
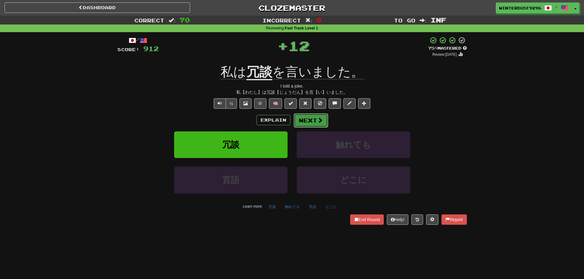
click at [317, 121] on span at bounding box center [320, 120] width 6 height 6
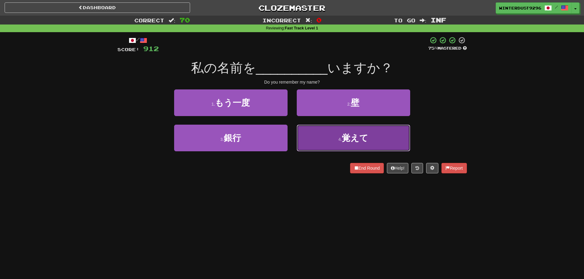
click at [305, 133] on button "4 . 覚えて" at bounding box center [354, 138] width 114 height 27
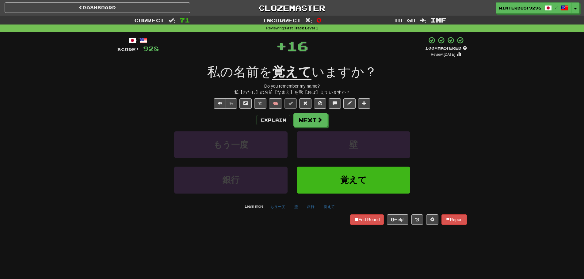
click at [305, 127] on div "Explain Next もう一度 壁 銀行 覚えて Learn more: もう一度 壁 銀行 覚えて" at bounding box center [292, 162] width 350 height 98
click at [305, 123] on button "Next" at bounding box center [311, 121] width 34 height 14
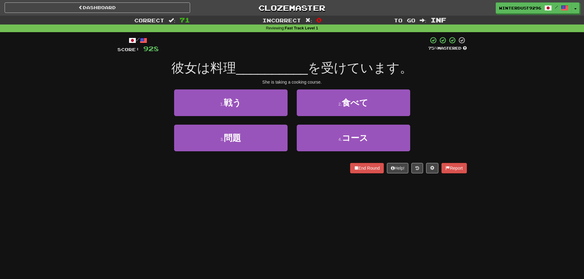
click at [291, 137] on div "3 . 問題" at bounding box center [231, 142] width 123 height 35
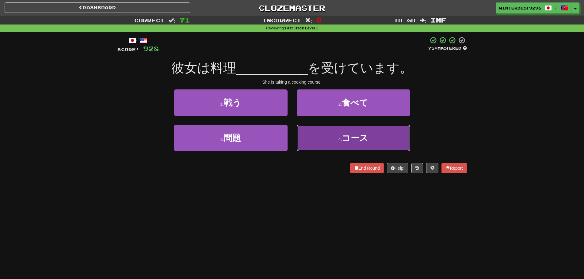
click at [306, 135] on button "4 . コース" at bounding box center [354, 138] width 114 height 27
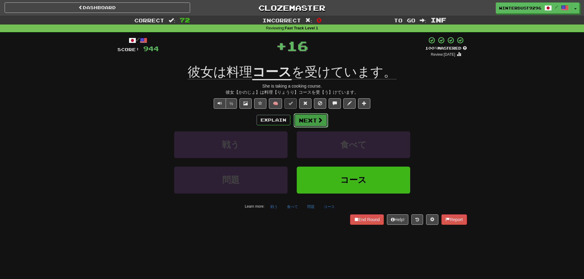
click at [306, 124] on button "Next" at bounding box center [311, 121] width 34 height 14
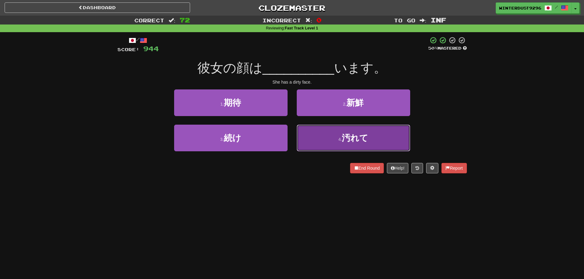
click at [324, 138] on button "4 . 汚れて" at bounding box center [354, 138] width 114 height 27
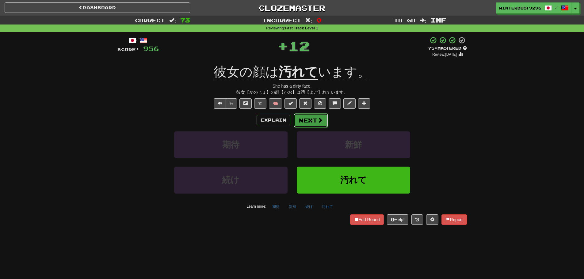
click at [320, 121] on span at bounding box center [320, 120] width 6 height 6
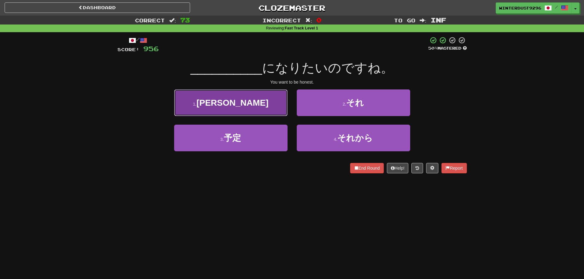
click at [268, 107] on button "1 . [PERSON_NAME]" at bounding box center [231, 103] width 114 height 27
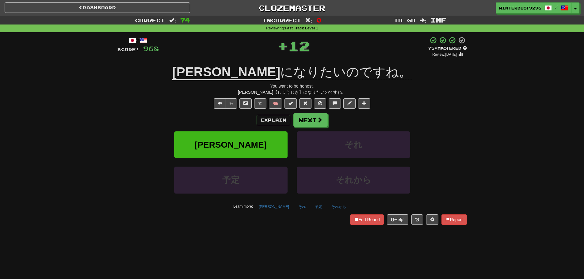
click at [292, 111] on div "/ Score: 968 + 12 75 % Mastered Review: [DATE] [PERSON_NAME] になりたいのですね。 You wan…" at bounding box center [292, 131] width 350 height 188
click at [297, 119] on button "Next" at bounding box center [311, 121] width 34 height 14
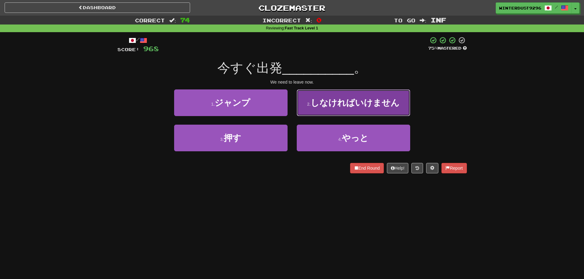
click at [299, 110] on button "2 . しなければいけません" at bounding box center [354, 103] width 114 height 27
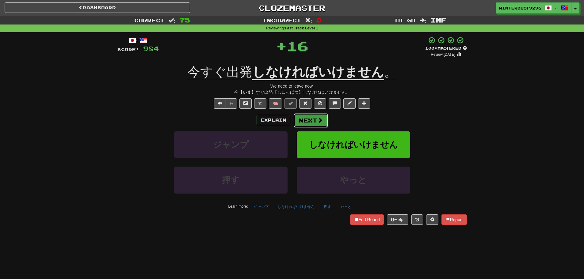
click at [304, 119] on button "Next" at bounding box center [311, 121] width 34 height 14
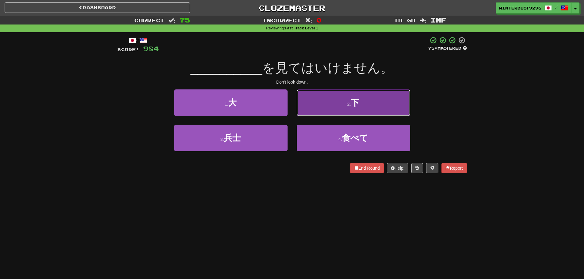
click at [309, 109] on button "2 . 下" at bounding box center [354, 103] width 114 height 27
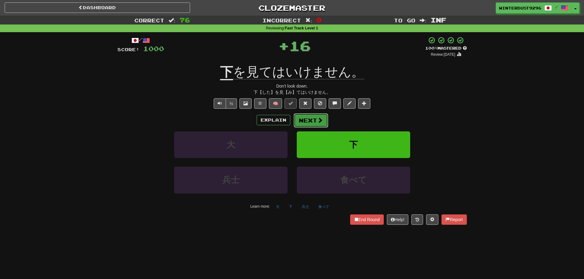
click at [308, 120] on button "Next" at bounding box center [311, 121] width 34 height 14
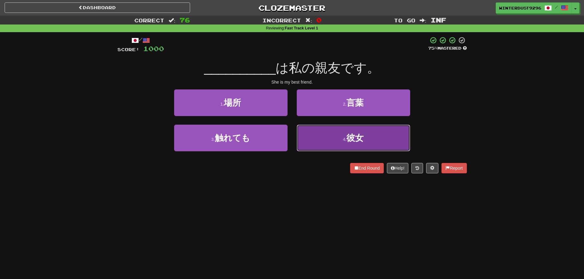
click at [304, 136] on button "4 . 彼女" at bounding box center [354, 138] width 114 height 27
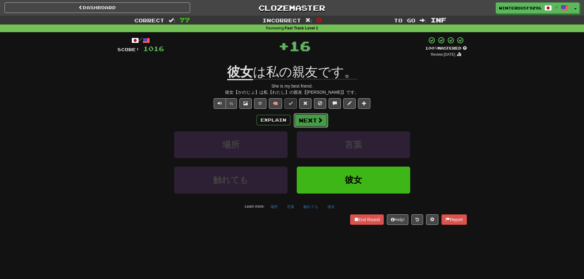
click at [305, 125] on button "Next" at bounding box center [311, 121] width 34 height 14
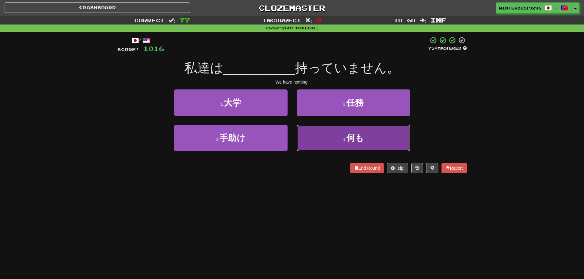
click at [317, 134] on button "4 . 何も" at bounding box center [354, 138] width 114 height 27
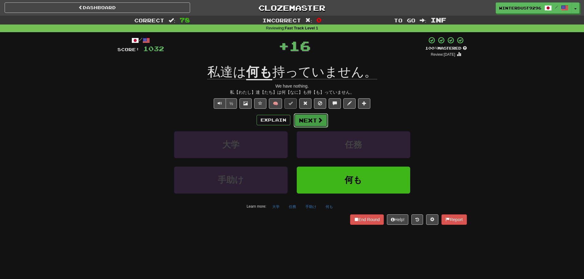
click at [315, 121] on button "Next" at bounding box center [311, 121] width 34 height 14
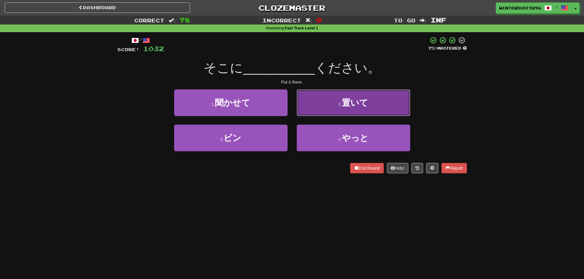
click at [304, 105] on button "2 . 置いて" at bounding box center [354, 103] width 114 height 27
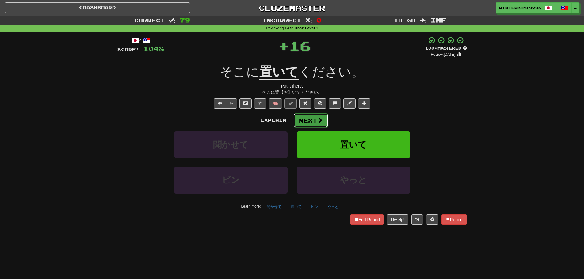
click at [306, 116] on button "Next" at bounding box center [311, 121] width 34 height 14
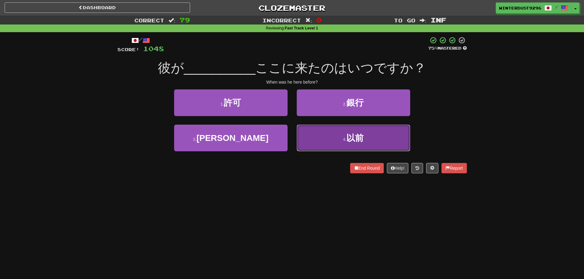
click at [314, 142] on button "4 . 以前" at bounding box center [354, 138] width 114 height 27
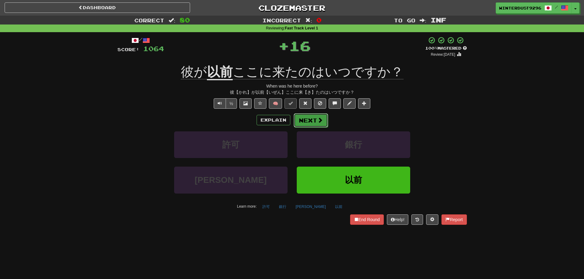
click at [313, 123] on button "Next" at bounding box center [311, 121] width 34 height 14
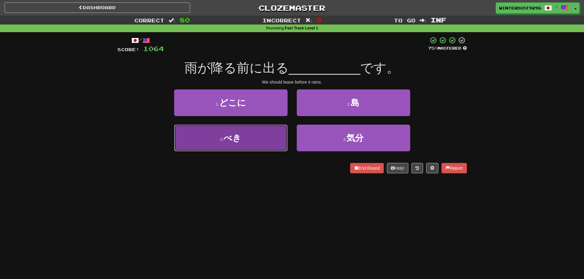
click at [282, 137] on button "3 . べき" at bounding box center [231, 138] width 114 height 27
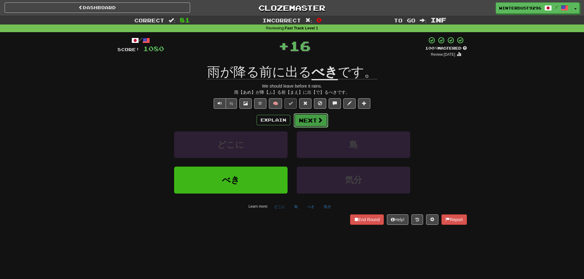
click at [308, 125] on button "Next" at bounding box center [311, 121] width 34 height 14
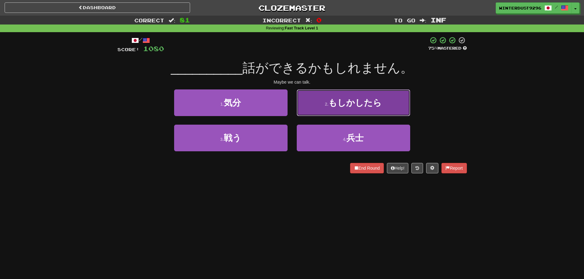
click at [318, 110] on button "2 . もしかしたら" at bounding box center [354, 103] width 114 height 27
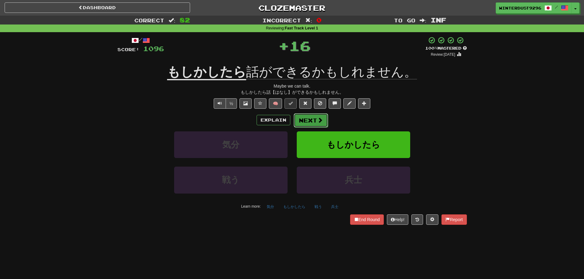
click at [319, 120] on span at bounding box center [320, 120] width 6 height 6
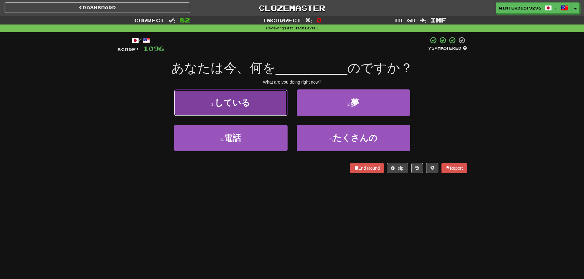
click at [276, 112] on button "1 . している" at bounding box center [231, 103] width 114 height 27
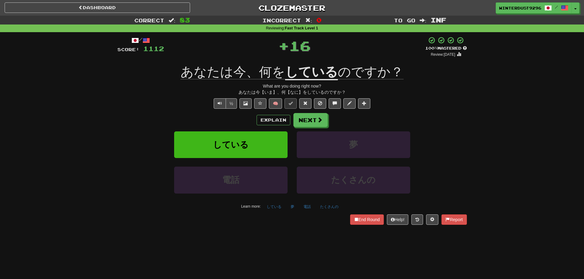
click at [315, 128] on div "Explain Next している 夢 電話 たくさんの Learn more: している 夢 電話 たくさんの" at bounding box center [292, 162] width 350 height 98
click at [314, 125] on button "Next" at bounding box center [311, 121] width 34 height 14
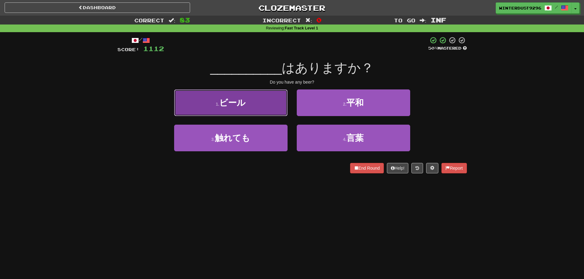
click at [274, 108] on button "1 . ビール" at bounding box center [231, 103] width 114 height 27
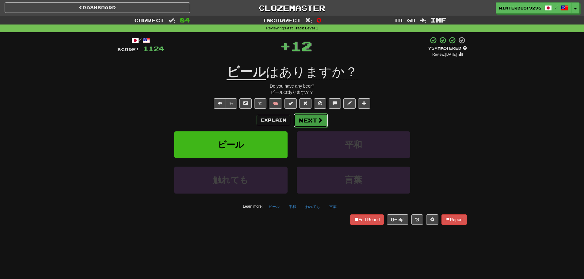
click at [307, 127] on button "Next" at bounding box center [311, 121] width 34 height 14
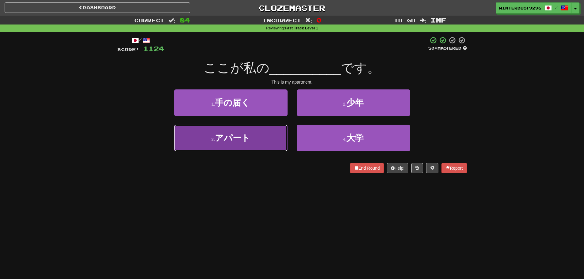
click at [278, 142] on button "3 . アパート" at bounding box center [231, 138] width 114 height 27
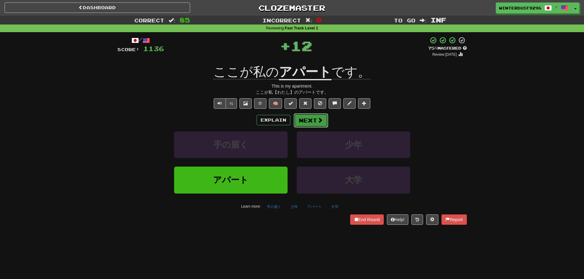
click at [310, 121] on button "Next" at bounding box center [311, 121] width 34 height 14
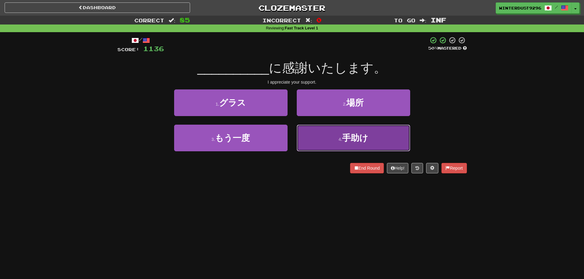
click at [304, 132] on button "4 . 手助け" at bounding box center [354, 138] width 114 height 27
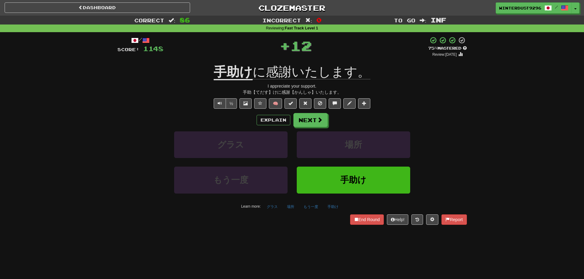
click at [306, 129] on div "Explain Next グラス 場所 もう一度 手助け Learn more: グラス 場所 もう一度 手助け" at bounding box center [292, 162] width 350 height 98
click at [305, 122] on button "Next" at bounding box center [311, 121] width 34 height 14
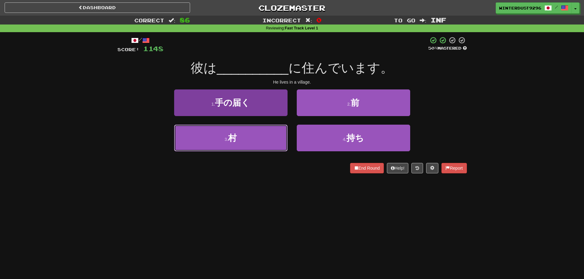
click at [281, 135] on button "3 . 村" at bounding box center [231, 138] width 114 height 27
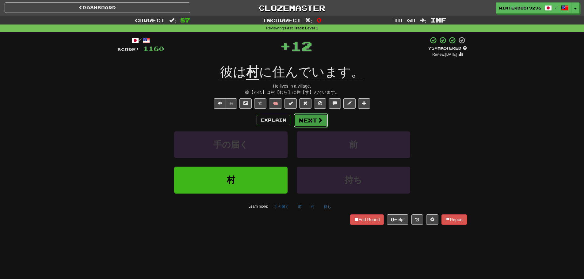
click at [303, 116] on button "Next" at bounding box center [311, 121] width 34 height 14
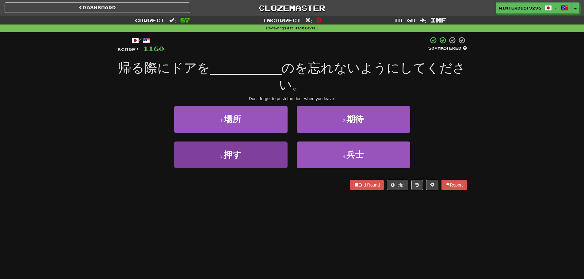
click at [287, 154] on div "3 . 押す" at bounding box center [231, 159] width 123 height 35
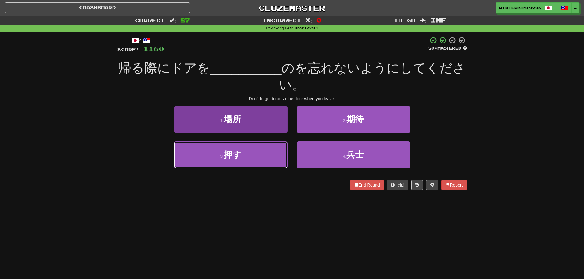
click at [284, 155] on button "3 . 押す" at bounding box center [231, 155] width 114 height 27
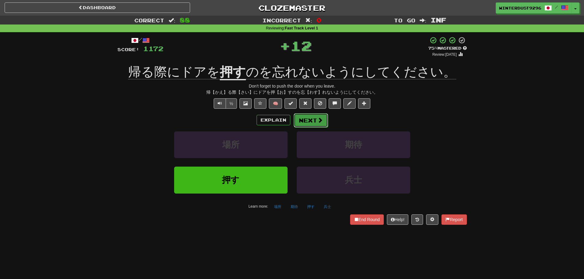
click at [303, 125] on button "Next" at bounding box center [311, 121] width 34 height 14
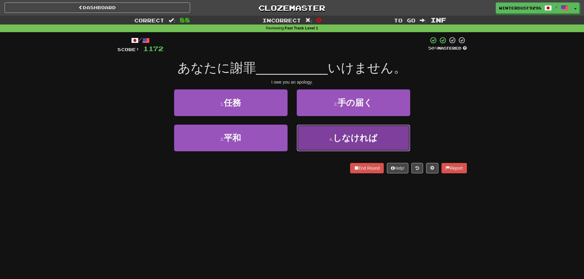
click at [317, 140] on button "4 . しなければ" at bounding box center [354, 138] width 114 height 27
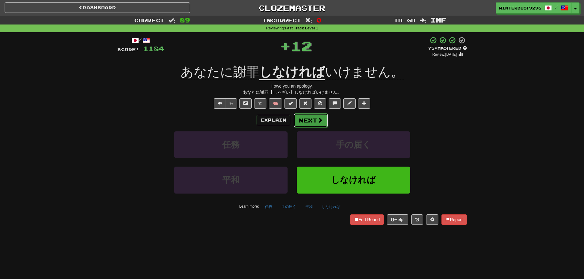
click at [319, 121] on span at bounding box center [320, 120] width 6 height 6
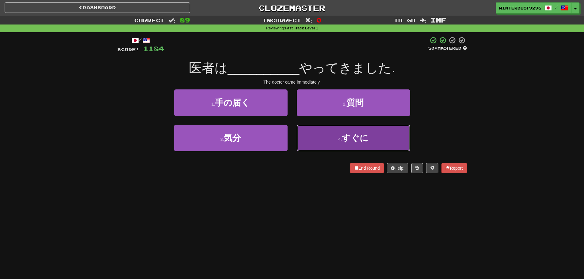
click at [316, 137] on button "4 . すぐに" at bounding box center [354, 138] width 114 height 27
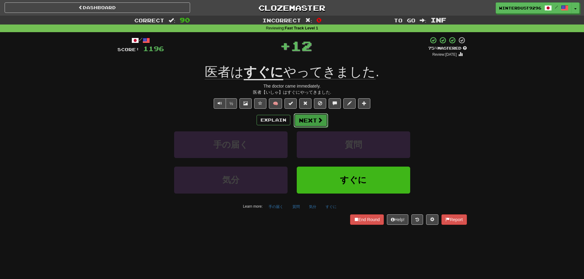
click at [315, 125] on button "Next" at bounding box center [311, 121] width 34 height 14
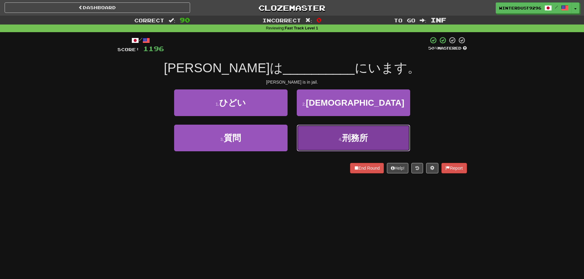
click at [316, 137] on button "4 . 刑務所" at bounding box center [354, 138] width 114 height 27
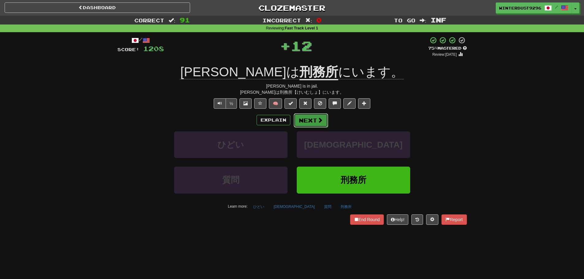
click at [313, 114] on button "Next" at bounding box center [311, 121] width 34 height 14
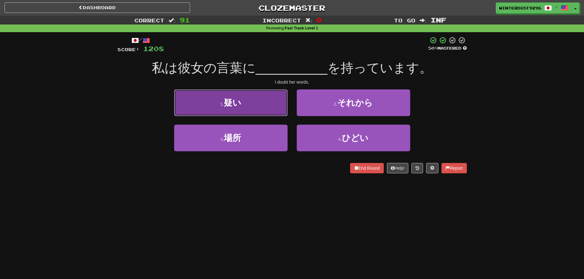
click at [281, 110] on button "1 . 疑い" at bounding box center [231, 103] width 114 height 27
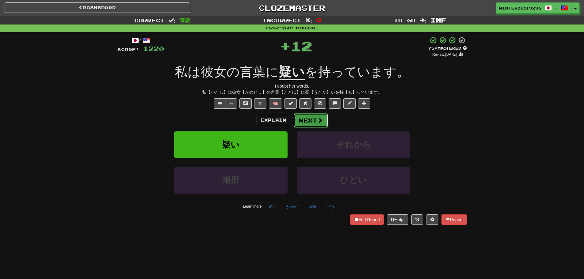
click at [311, 120] on button "Next" at bounding box center [311, 121] width 34 height 14
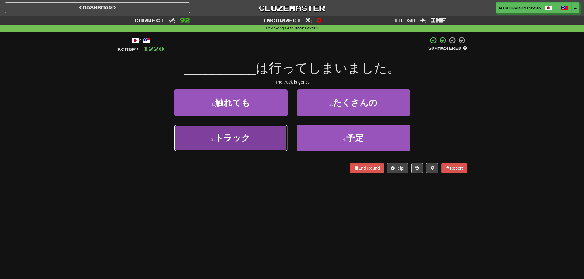
click at [272, 134] on button "3 . トラック" at bounding box center [231, 138] width 114 height 27
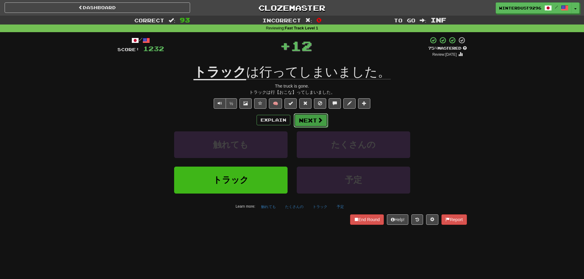
click at [298, 120] on button "Next" at bounding box center [311, 121] width 34 height 14
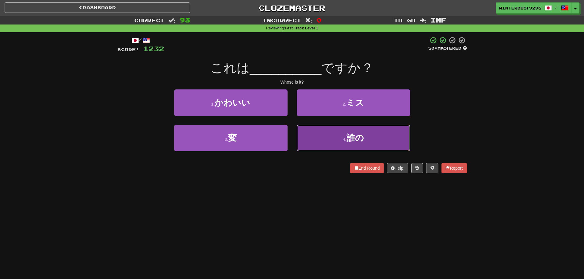
click at [316, 149] on button "4 . 誰の" at bounding box center [354, 138] width 114 height 27
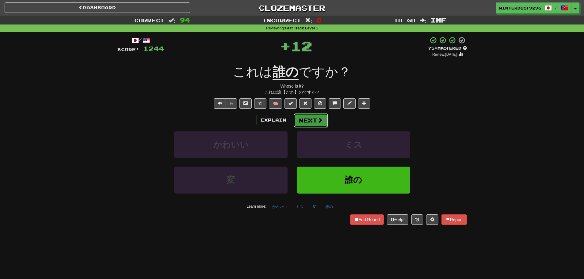
click at [308, 124] on button "Next" at bounding box center [311, 121] width 34 height 14
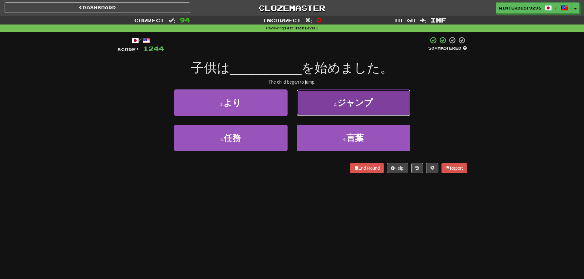
click at [310, 112] on button "2 . ジャンプ" at bounding box center [354, 103] width 114 height 27
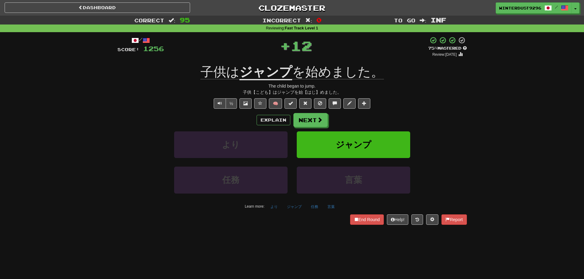
click at [310, 112] on div "/ Score: [DATE] + 12 75 % Mastered Review: [DATE] 子供は ジャンプ を始めました。 The child be…" at bounding box center [292, 131] width 350 height 188
click at [309, 117] on button "Next" at bounding box center [311, 121] width 34 height 14
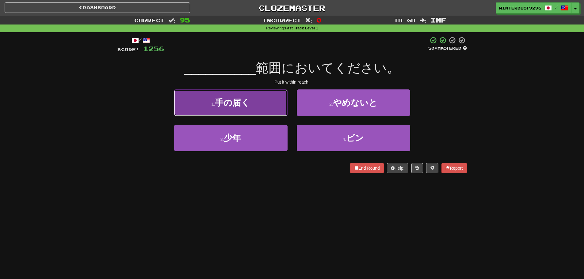
click at [281, 106] on button "1 . 手の届く" at bounding box center [231, 103] width 114 height 27
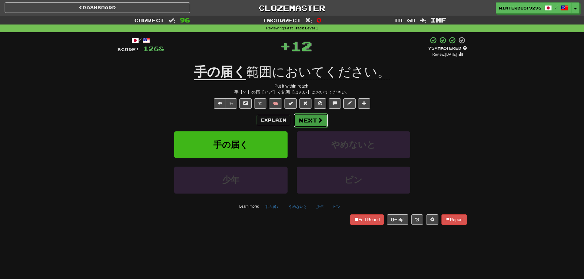
click at [303, 118] on button "Next" at bounding box center [311, 121] width 34 height 14
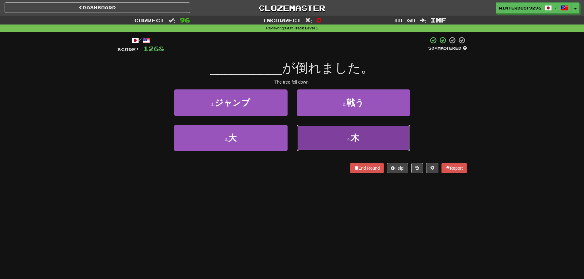
click at [322, 137] on button "4 . 木" at bounding box center [354, 138] width 114 height 27
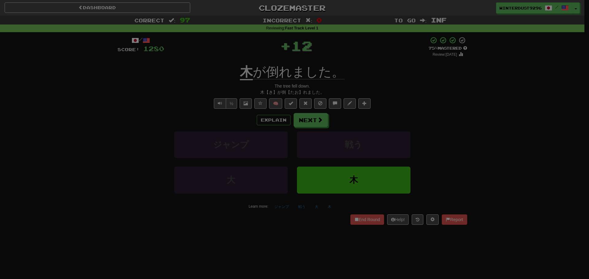
click at [317, 127] on div at bounding box center [294, 139] width 589 height 279
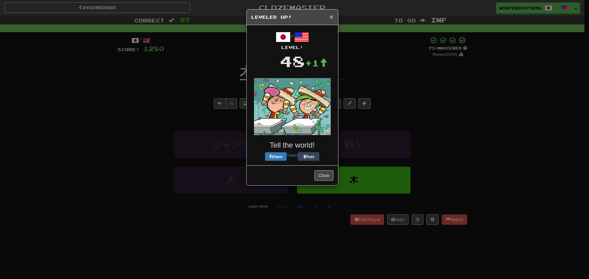
click at [331, 17] on span "×" at bounding box center [331, 16] width 4 height 7
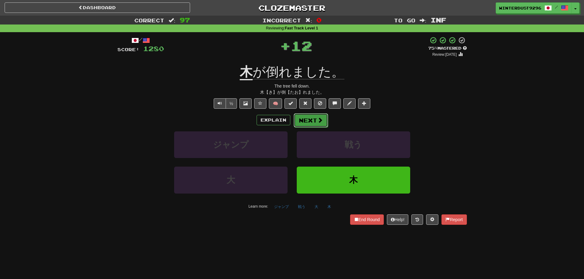
click at [322, 123] on span at bounding box center [320, 120] width 6 height 6
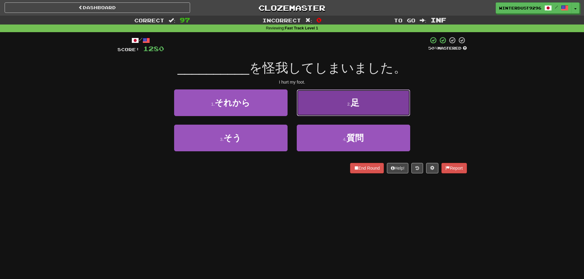
click at [308, 111] on button "2 . 足" at bounding box center [354, 103] width 114 height 27
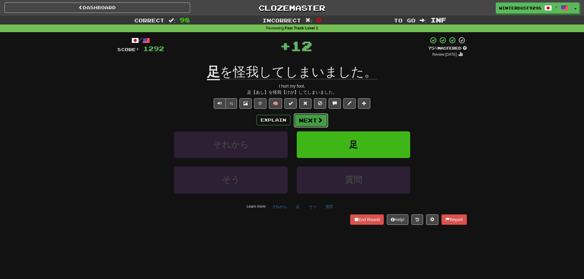
click at [310, 123] on button "Next" at bounding box center [311, 121] width 34 height 14
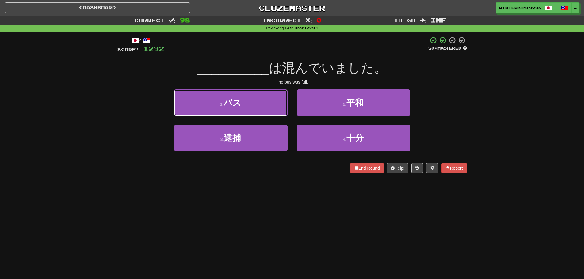
click at [275, 108] on button "1 . バス" at bounding box center [231, 103] width 114 height 27
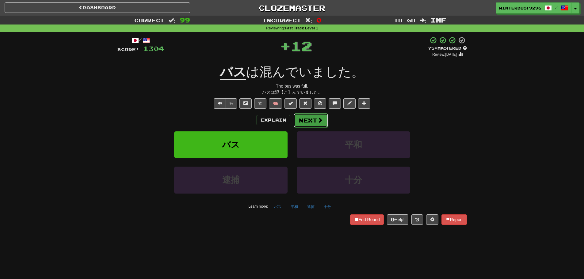
click at [304, 125] on button "Next" at bounding box center [311, 121] width 34 height 14
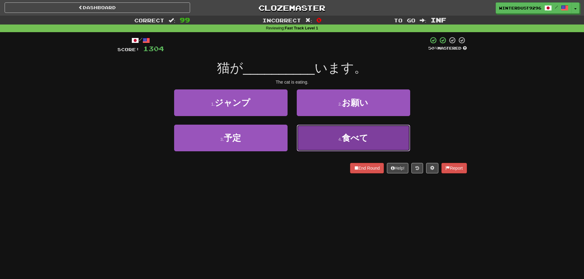
click at [305, 137] on button "4 . 食べて" at bounding box center [354, 138] width 114 height 27
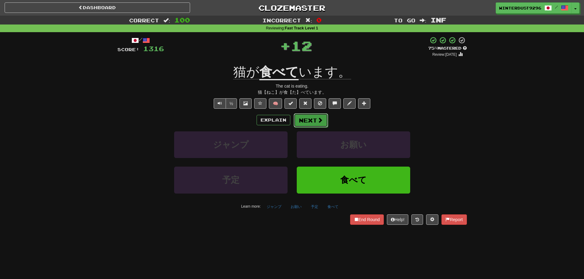
click at [305, 125] on button "Next" at bounding box center [311, 121] width 34 height 14
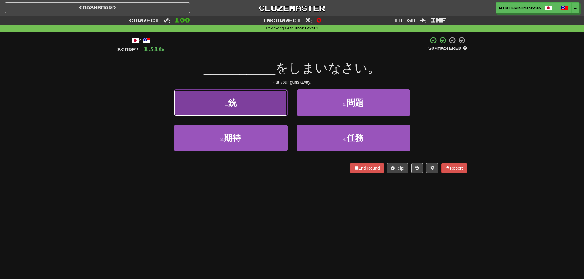
click at [283, 114] on button "1 . 銃" at bounding box center [231, 103] width 114 height 27
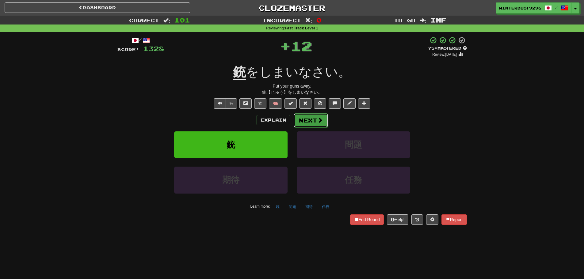
click at [309, 122] on button "Next" at bounding box center [311, 121] width 34 height 14
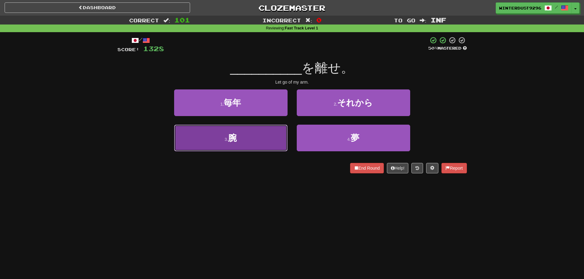
click at [283, 136] on button "3 . 腕" at bounding box center [231, 138] width 114 height 27
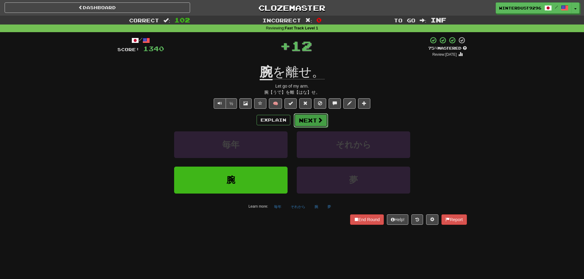
click at [301, 124] on button "Next" at bounding box center [311, 121] width 34 height 14
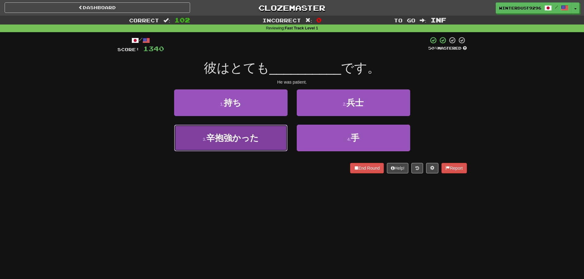
click at [271, 135] on button "3 . 辛抱強かった" at bounding box center [231, 138] width 114 height 27
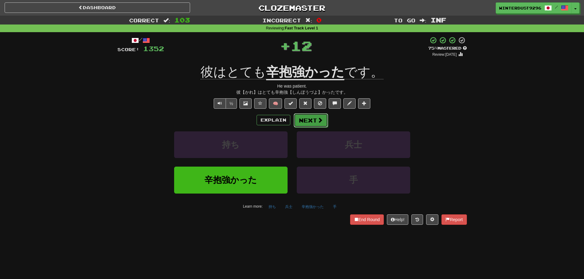
click at [294, 121] on button "Next" at bounding box center [311, 121] width 34 height 14
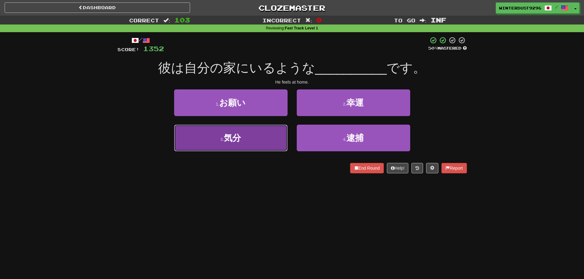
click at [283, 129] on button "3 . 気分" at bounding box center [231, 138] width 114 height 27
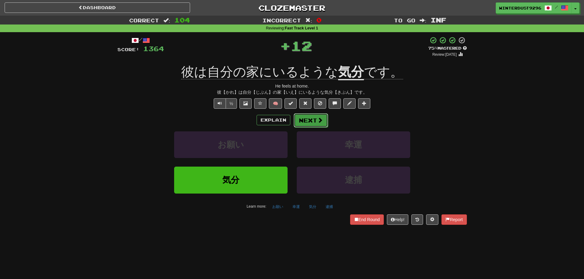
click at [318, 118] on span at bounding box center [320, 120] width 6 height 6
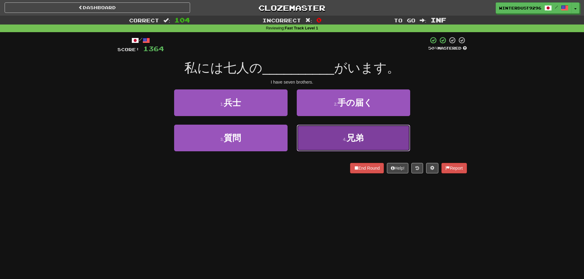
click at [307, 137] on button "4 . 兄弟" at bounding box center [354, 138] width 114 height 27
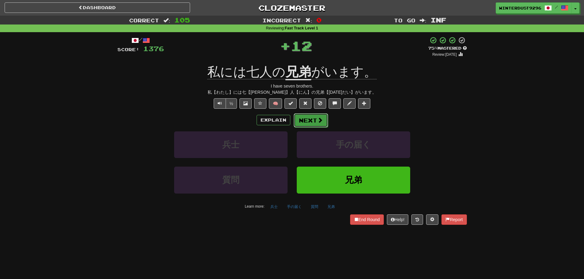
click at [311, 119] on button "Next" at bounding box center [311, 121] width 34 height 14
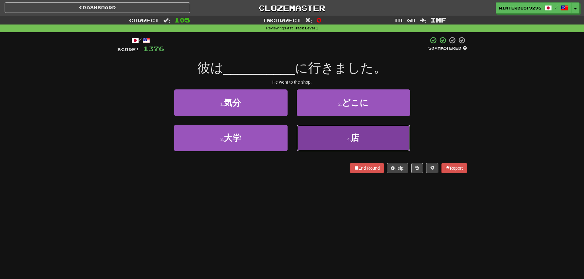
click at [302, 132] on button "4 . 店" at bounding box center [354, 138] width 114 height 27
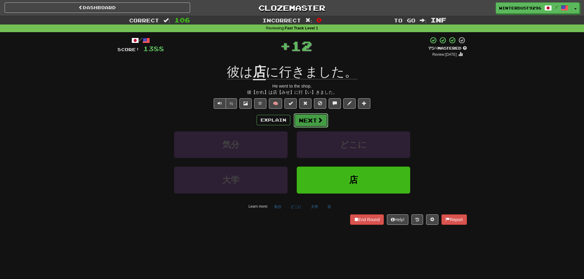
click at [301, 118] on button "Next" at bounding box center [311, 121] width 34 height 14
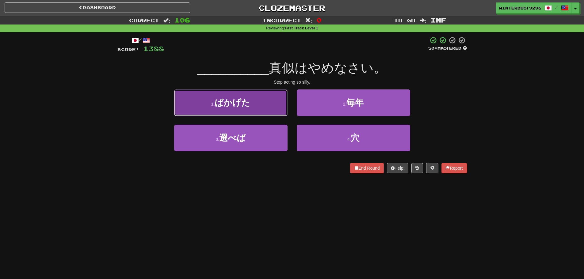
click at [284, 116] on button "1 . ばかげた" at bounding box center [231, 103] width 114 height 27
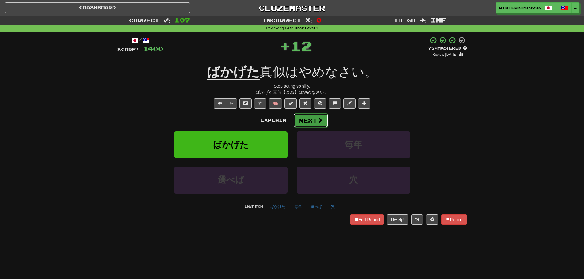
click at [301, 118] on button "Next" at bounding box center [311, 121] width 34 height 14
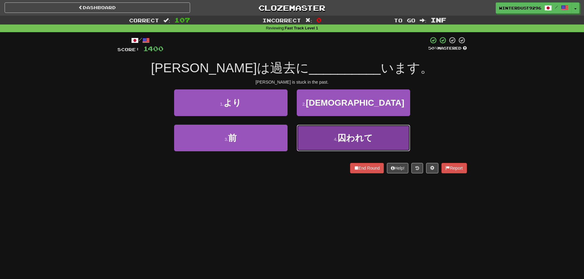
click at [304, 133] on button "4 . 囚われて" at bounding box center [354, 138] width 114 height 27
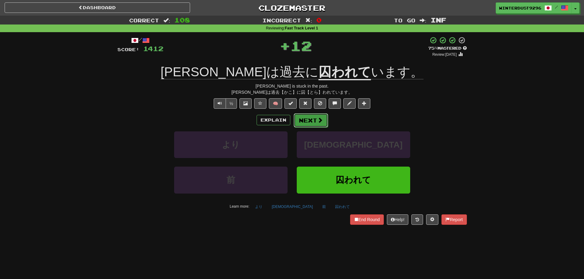
click at [308, 121] on button "Next" at bounding box center [311, 121] width 34 height 14
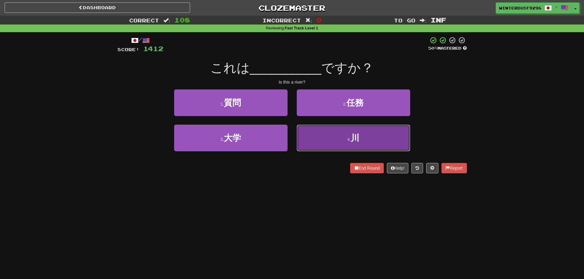
click at [329, 140] on button "4 . 川" at bounding box center [354, 138] width 114 height 27
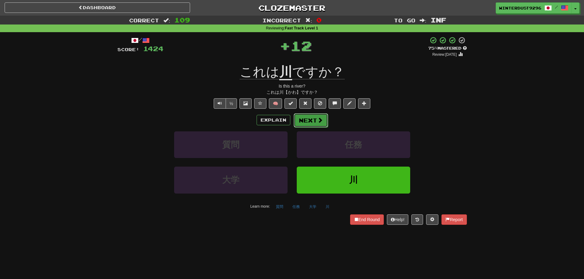
click at [319, 123] on span at bounding box center [320, 120] width 6 height 6
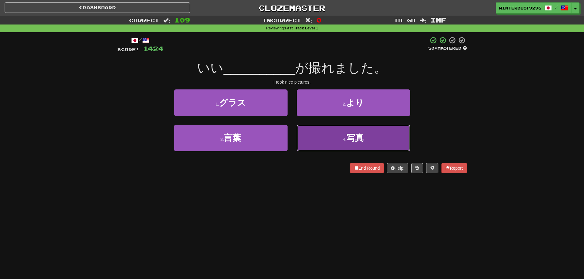
click at [306, 144] on button "4 . 写真" at bounding box center [354, 138] width 114 height 27
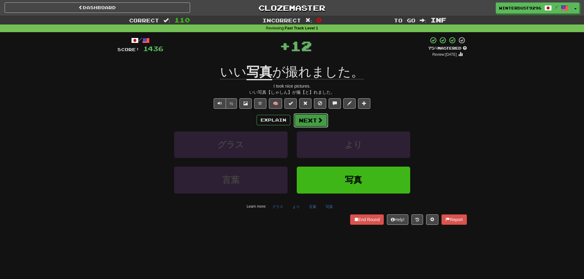
click at [301, 125] on button "Next" at bounding box center [311, 121] width 34 height 14
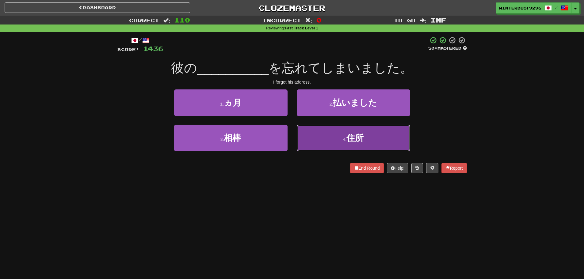
click at [316, 142] on button "4 . 住所" at bounding box center [354, 138] width 114 height 27
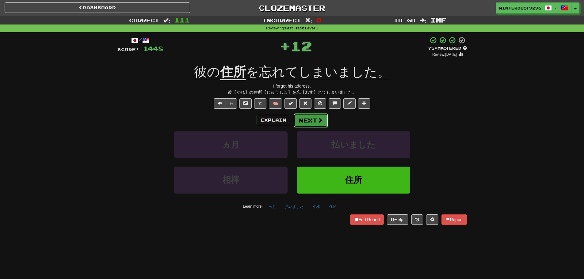
click at [307, 122] on button "Next" at bounding box center [311, 121] width 34 height 14
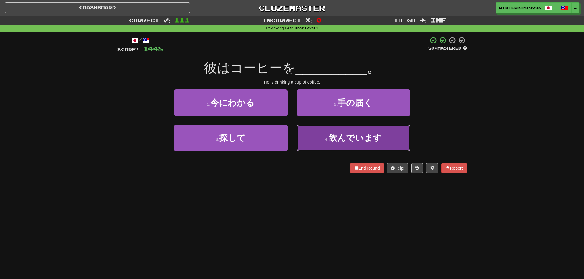
click at [305, 132] on button "4 . 飲んでいます" at bounding box center [354, 138] width 114 height 27
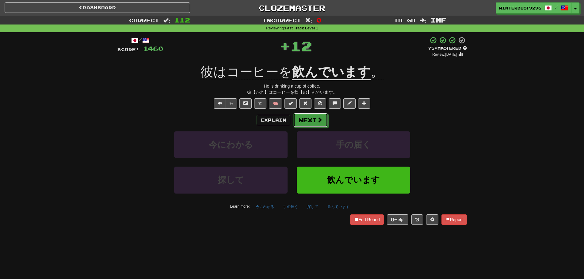
click at [305, 127] on button "Next" at bounding box center [311, 120] width 34 height 14
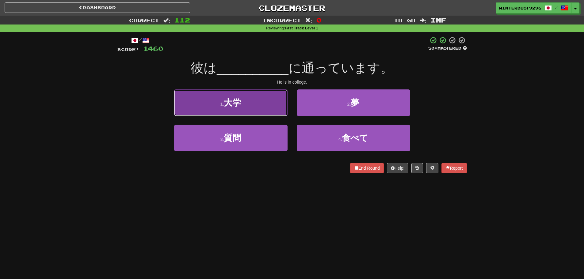
click at [275, 110] on button "1 . 大学" at bounding box center [231, 103] width 114 height 27
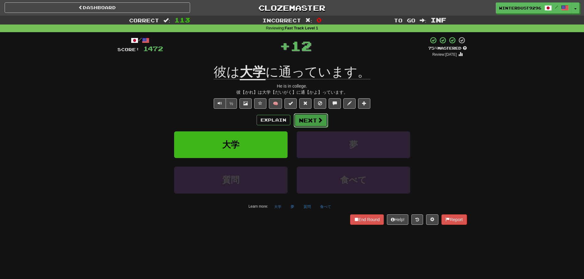
click at [305, 117] on button "Next" at bounding box center [311, 121] width 34 height 14
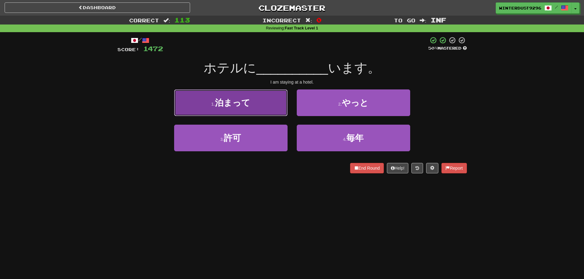
click at [277, 112] on button "1 . 泊まって" at bounding box center [231, 103] width 114 height 27
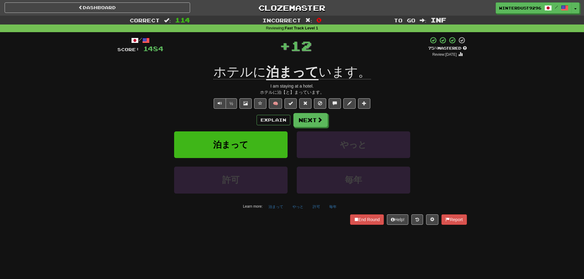
click at [307, 128] on div "Explain Next 泊まって やっと 許可 毎年 Learn more: 泊まって やっと 許可 毎年" at bounding box center [292, 162] width 350 height 98
click at [307, 125] on button "Next" at bounding box center [311, 121] width 34 height 14
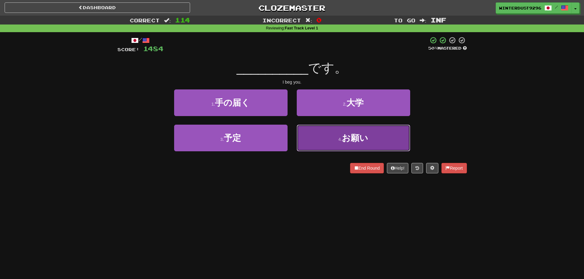
click at [315, 136] on button "4 . お願い" at bounding box center [354, 138] width 114 height 27
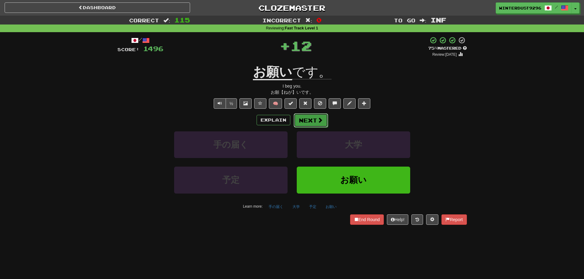
click at [310, 121] on button "Next" at bounding box center [311, 121] width 34 height 14
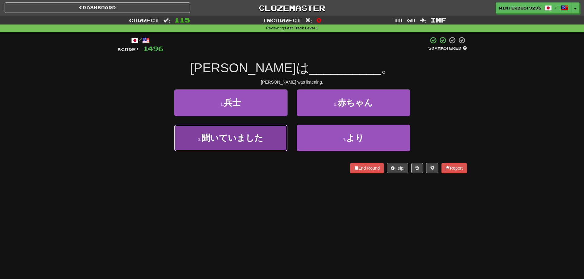
click at [283, 139] on button "3 . 聞いていました" at bounding box center [231, 138] width 114 height 27
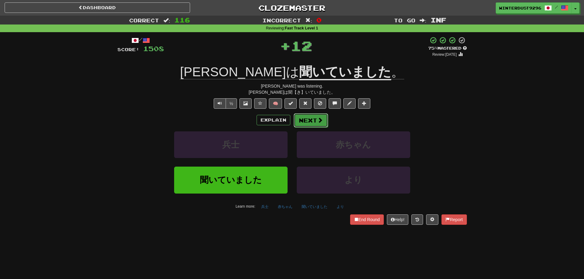
click at [303, 117] on button "Next" at bounding box center [311, 121] width 34 height 14
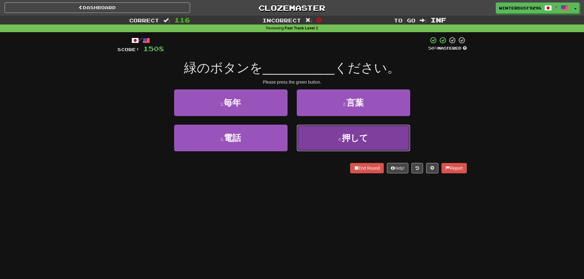
click at [320, 136] on button "4 . 押して" at bounding box center [354, 138] width 114 height 27
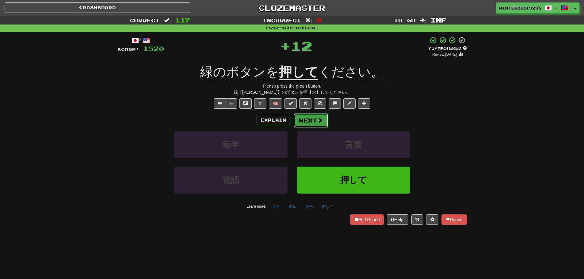
click at [321, 125] on button "Next" at bounding box center [311, 121] width 34 height 14
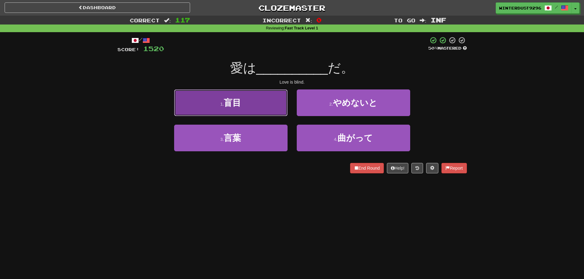
click at [280, 113] on button "1 . 盲目" at bounding box center [231, 103] width 114 height 27
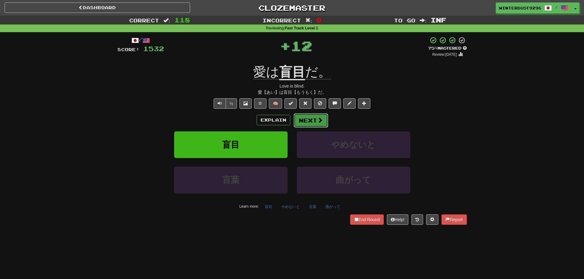
click at [305, 119] on button "Next" at bounding box center [311, 121] width 34 height 14
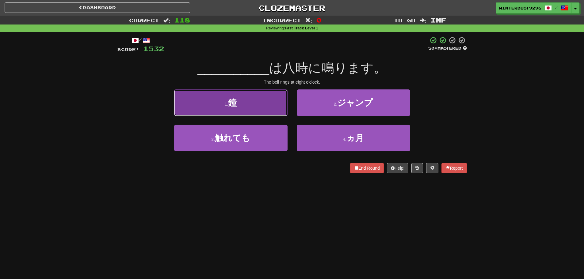
click at [259, 106] on button "1 . 鐘" at bounding box center [231, 103] width 114 height 27
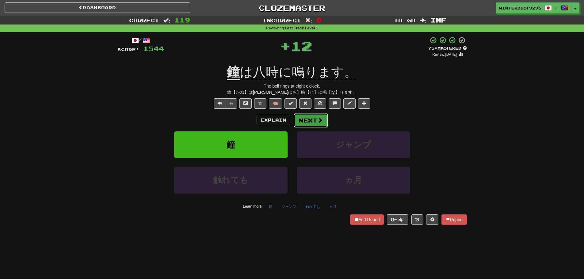
click at [303, 127] on button "Next" at bounding box center [311, 121] width 34 height 14
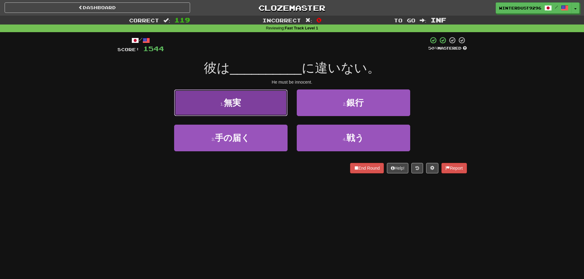
click at [276, 108] on button "1 . 無実" at bounding box center [231, 103] width 114 height 27
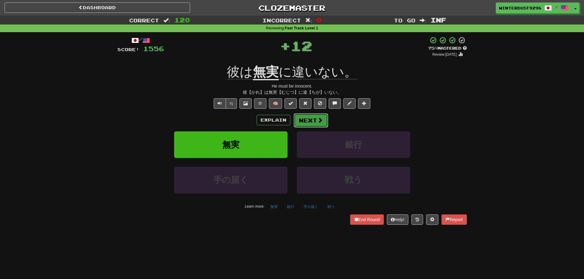
click at [305, 122] on button "Next" at bounding box center [311, 121] width 34 height 14
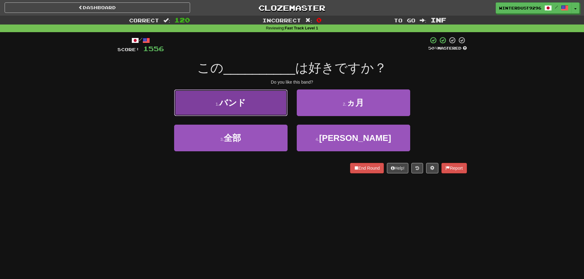
click at [263, 110] on button "1 . バンド" at bounding box center [231, 103] width 114 height 27
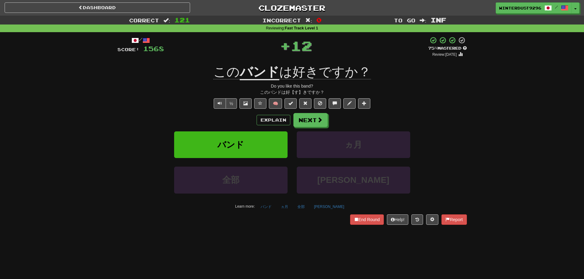
click at [292, 116] on div "Explain Next" at bounding box center [292, 120] width 350 height 14
click at [297, 119] on button "Next" at bounding box center [311, 121] width 34 height 14
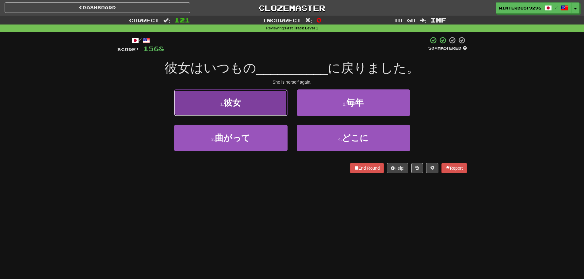
click at [276, 113] on button "1 . 彼女" at bounding box center [231, 103] width 114 height 27
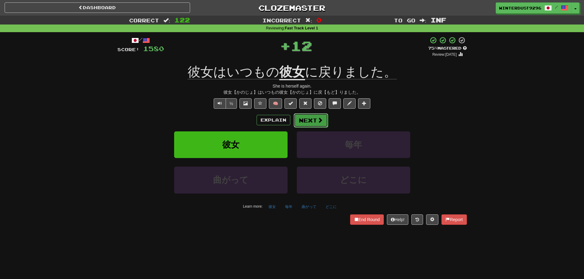
click at [307, 118] on button "Next" at bounding box center [311, 121] width 34 height 14
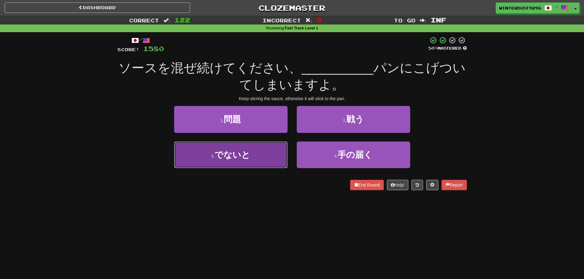
click at [274, 151] on button "3 . でないと" at bounding box center [231, 155] width 114 height 27
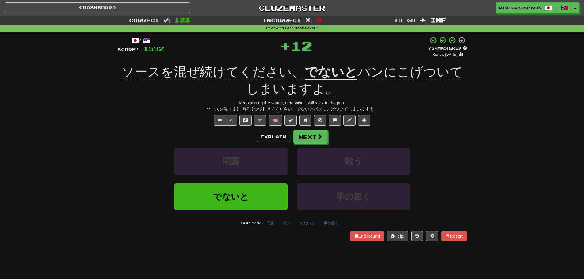
click at [302, 129] on div "/ Score: [DATE] + 12 75 % Mastered Review: [DATE] ソースを混ぜ続けてください、 でないと パンにこげついてし…" at bounding box center [292, 139] width 350 height 205
click at [305, 136] on button "Next" at bounding box center [311, 137] width 34 height 14
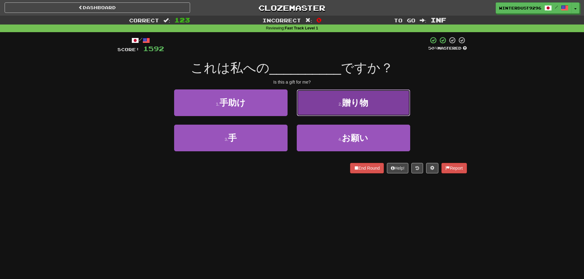
click at [321, 112] on button "2 . 贈り物" at bounding box center [354, 103] width 114 height 27
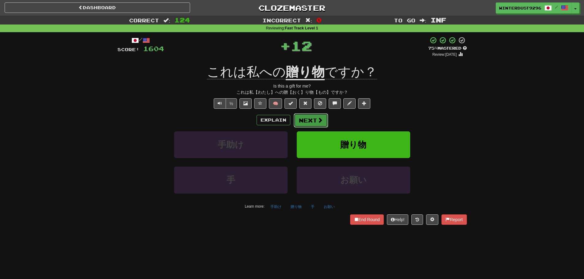
click at [322, 126] on button "Next" at bounding box center [311, 121] width 34 height 14
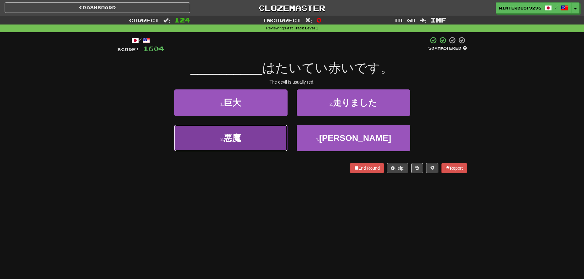
click at [280, 137] on button "3 . 悪魔" at bounding box center [231, 138] width 114 height 27
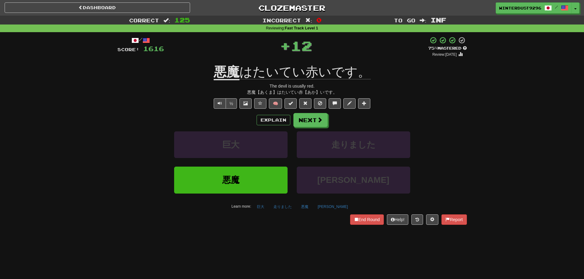
click at [331, 117] on div "Explain Next" at bounding box center [292, 120] width 350 height 14
click at [319, 121] on span at bounding box center [320, 120] width 6 height 6
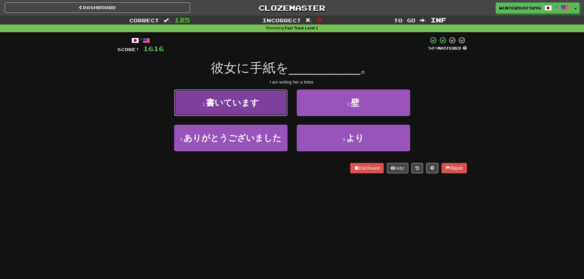
click at [283, 104] on button "1 . 書いています" at bounding box center [231, 103] width 114 height 27
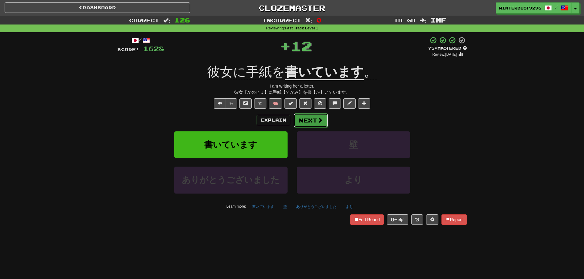
click at [318, 117] on span at bounding box center [320, 120] width 6 height 6
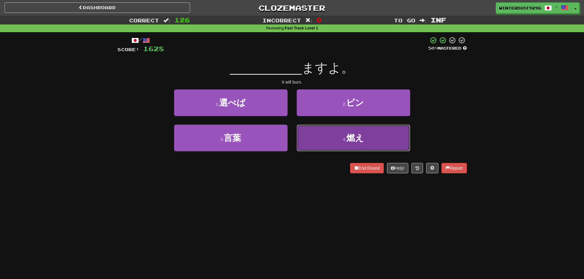
click at [312, 146] on button "4 . 燃え" at bounding box center [354, 138] width 114 height 27
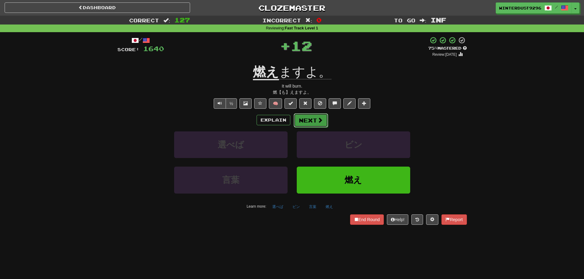
click at [313, 124] on button "Next" at bounding box center [311, 121] width 34 height 14
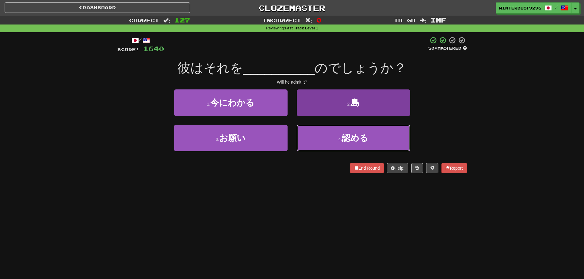
click at [309, 137] on button "4 . 認める" at bounding box center [354, 138] width 114 height 27
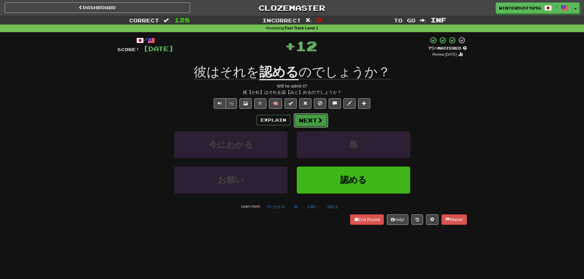
click at [310, 122] on button "Next" at bounding box center [311, 121] width 34 height 14
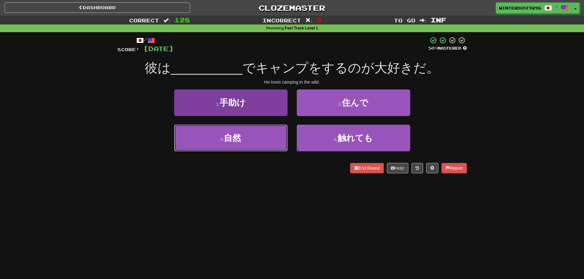
click at [261, 144] on button "3 . 自然" at bounding box center [231, 138] width 114 height 27
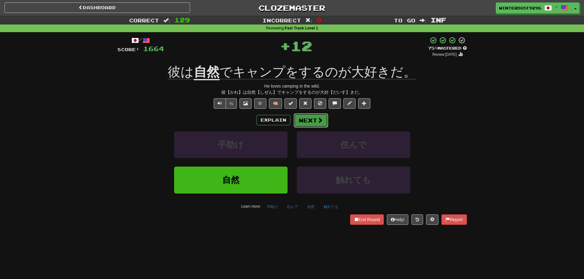
click at [307, 121] on button "Next" at bounding box center [311, 121] width 34 height 14
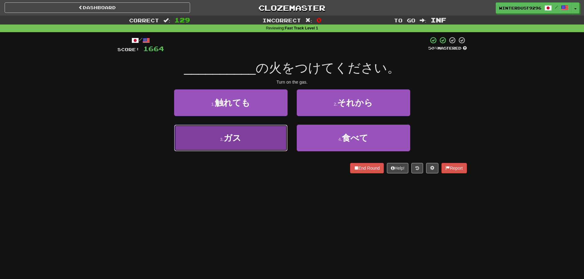
click at [270, 140] on button "3 . ガス" at bounding box center [231, 138] width 114 height 27
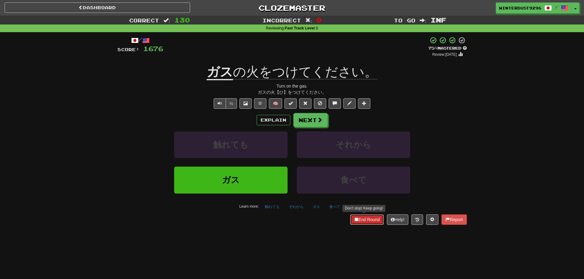
click at [361, 218] on button "End Round" at bounding box center [367, 220] width 34 height 10
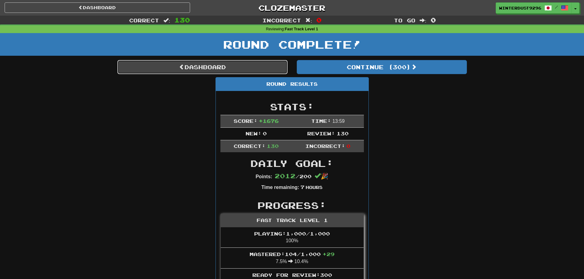
click at [202, 68] on link "Dashboard" at bounding box center [202, 67] width 170 height 14
